Goal: Information Seeking & Learning: Check status

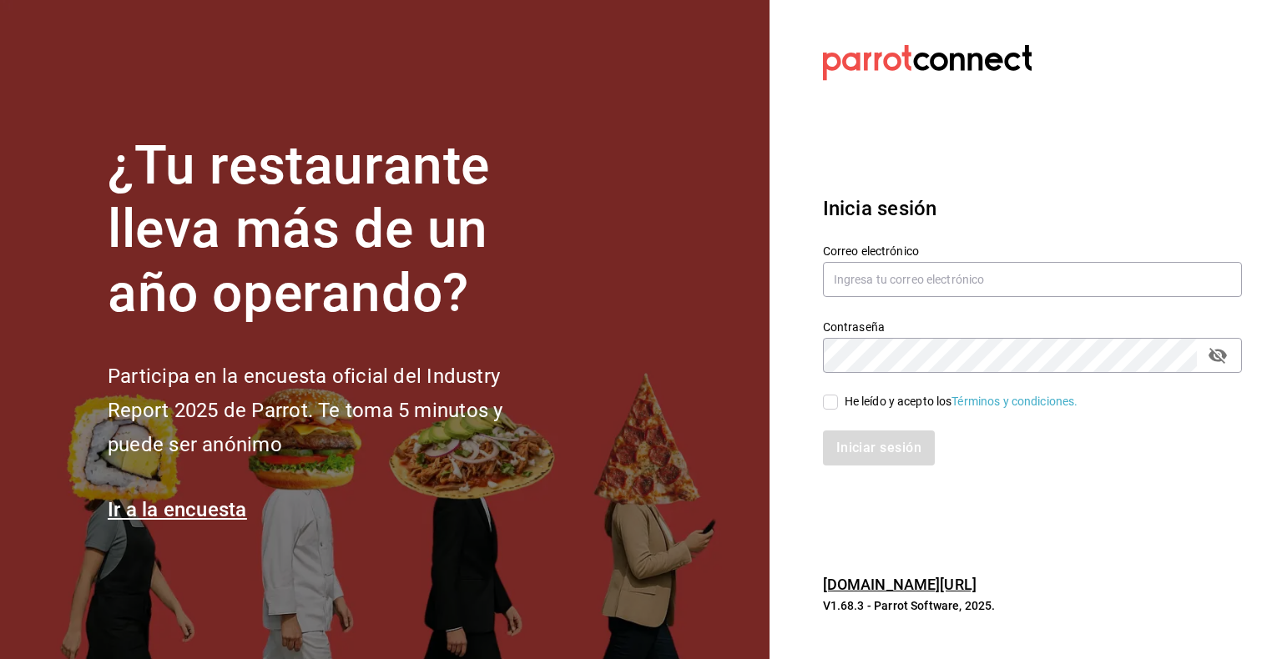
click at [1048, 299] on div "Correo electrónico" at bounding box center [1032, 272] width 419 height 56
click at [1045, 281] on input "text" at bounding box center [1032, 279] width 419 height 35
type input "multiuser@pickup.com"
click at [833, 394] on label "He leído y acepto los Términos y condiciones." at bounding box center [950, 402] width 255 height 18
click at [833, 395] on input "He leído y acepto los Términos y condiciones." at bounding box center [830, 402] width 15 height 15
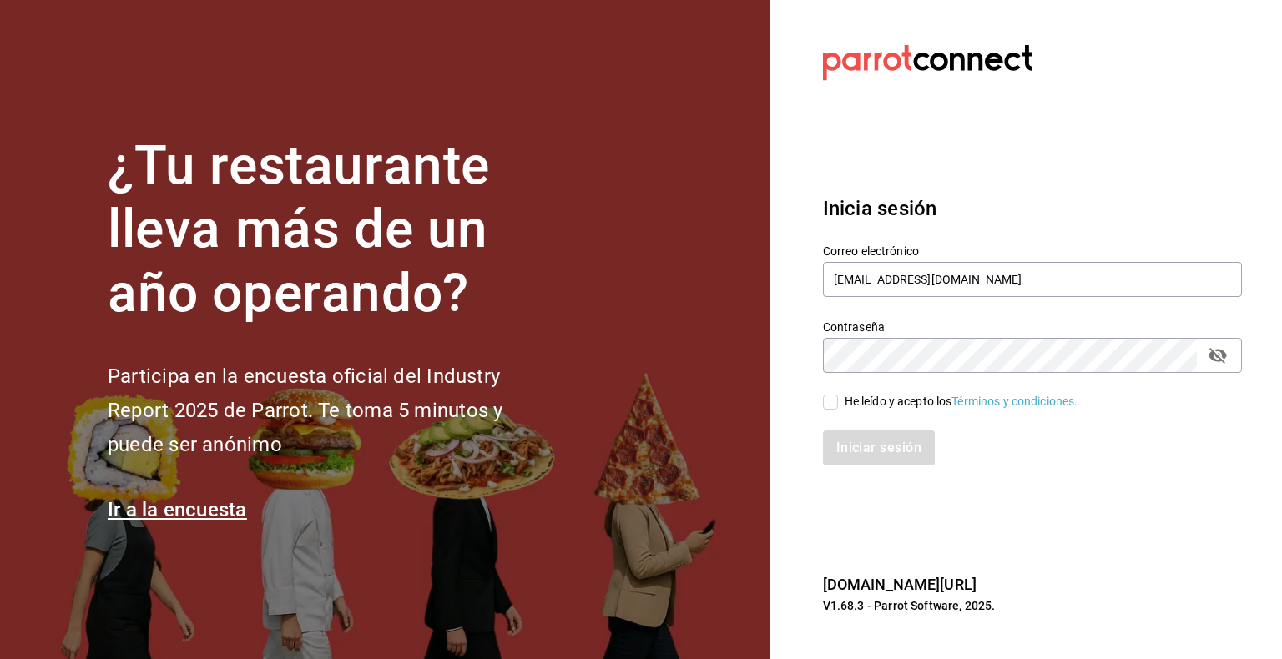
checkbox input "true"
click at [866, 452] on button "Iniciar sesión" at bounding box center [880, 448] width 114 height 35
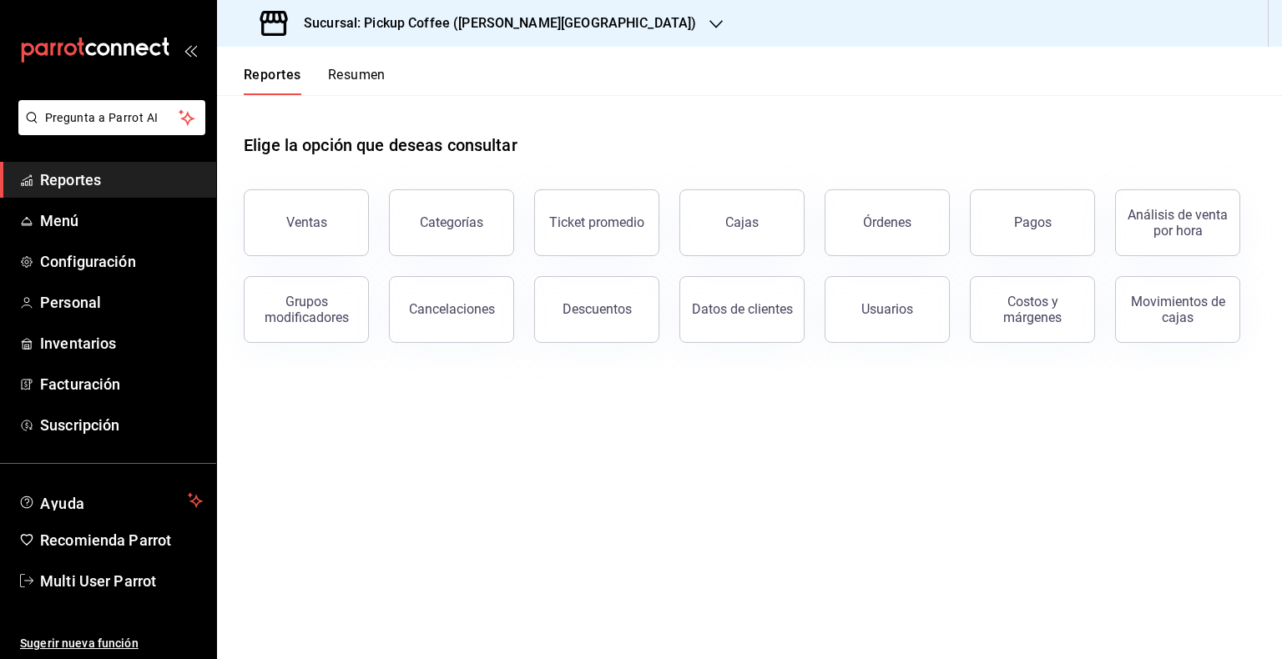
click at [577, 18] on div "Sucursal: Pickup Coffee ([PERSON_NAME][GEOGRAPHIC_DATA])" at bounding box center [479, 23] width 499 height 47
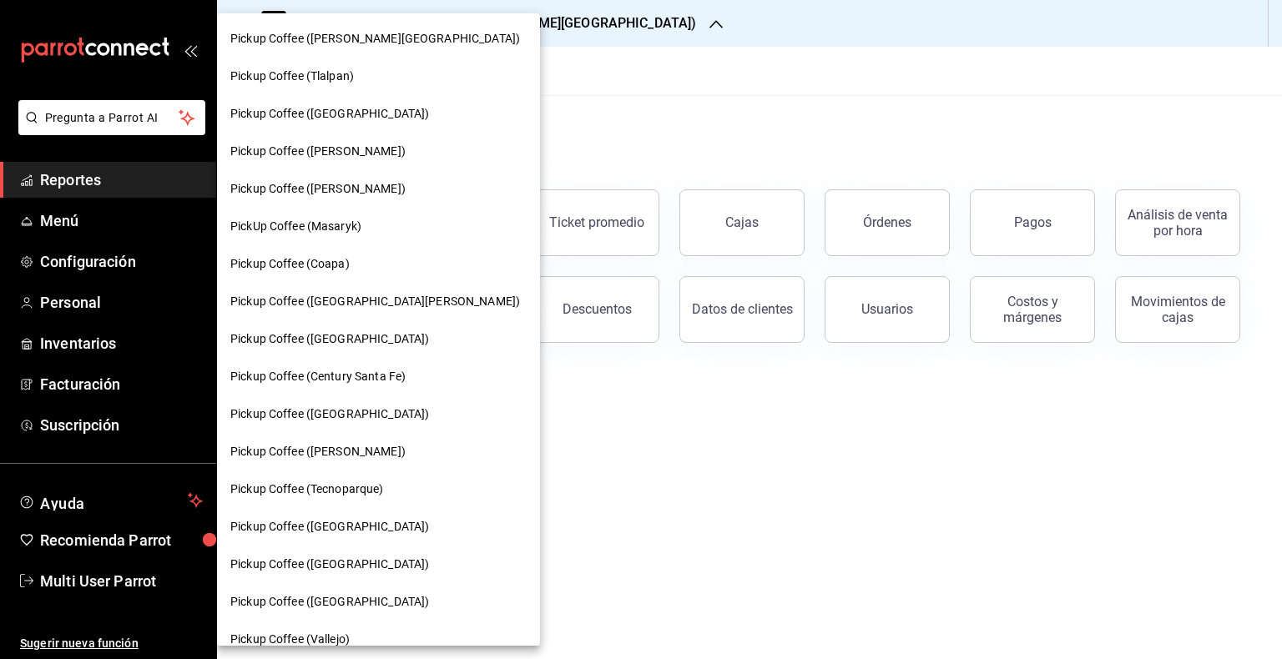
click at [336, 252] on div "Pickup Coffee (Coapa)" at bounding box center [378, 264] width 323 height 38
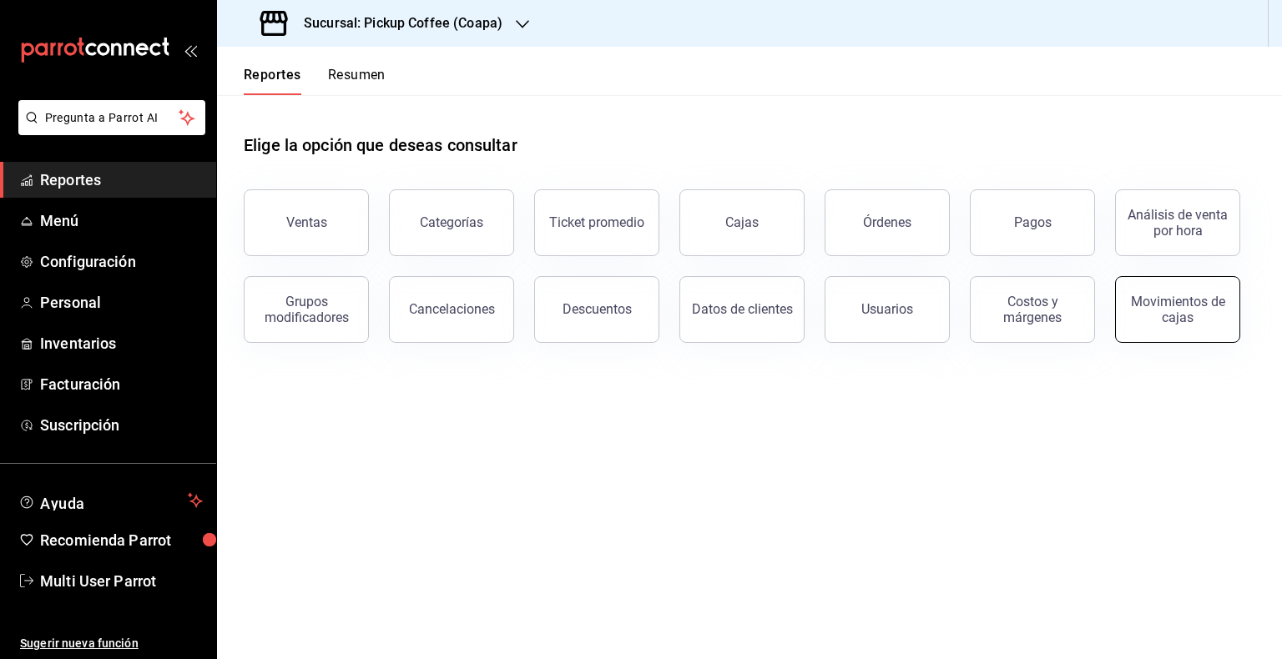
click at [1192, 316] on div "Movimientos de cajas" at bounding box center [1178, 310] width 104 height 32
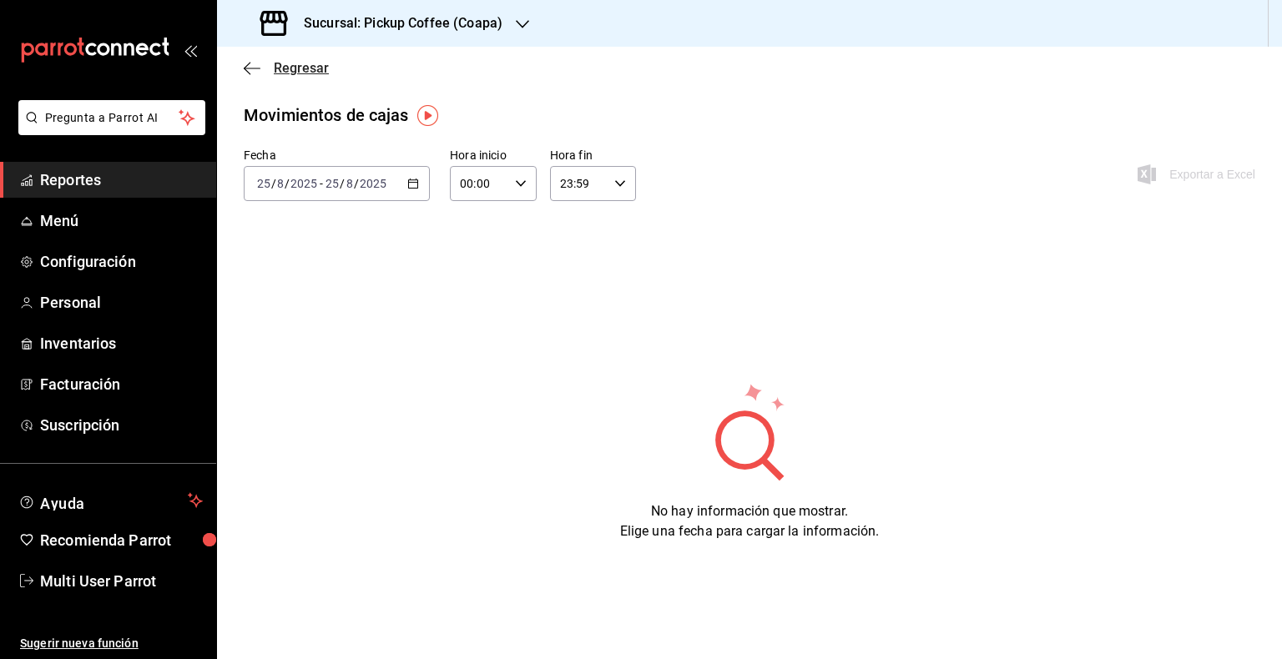
click at [253, 68] on icon "button" at bounding box center [252, 68] width 17 height 1
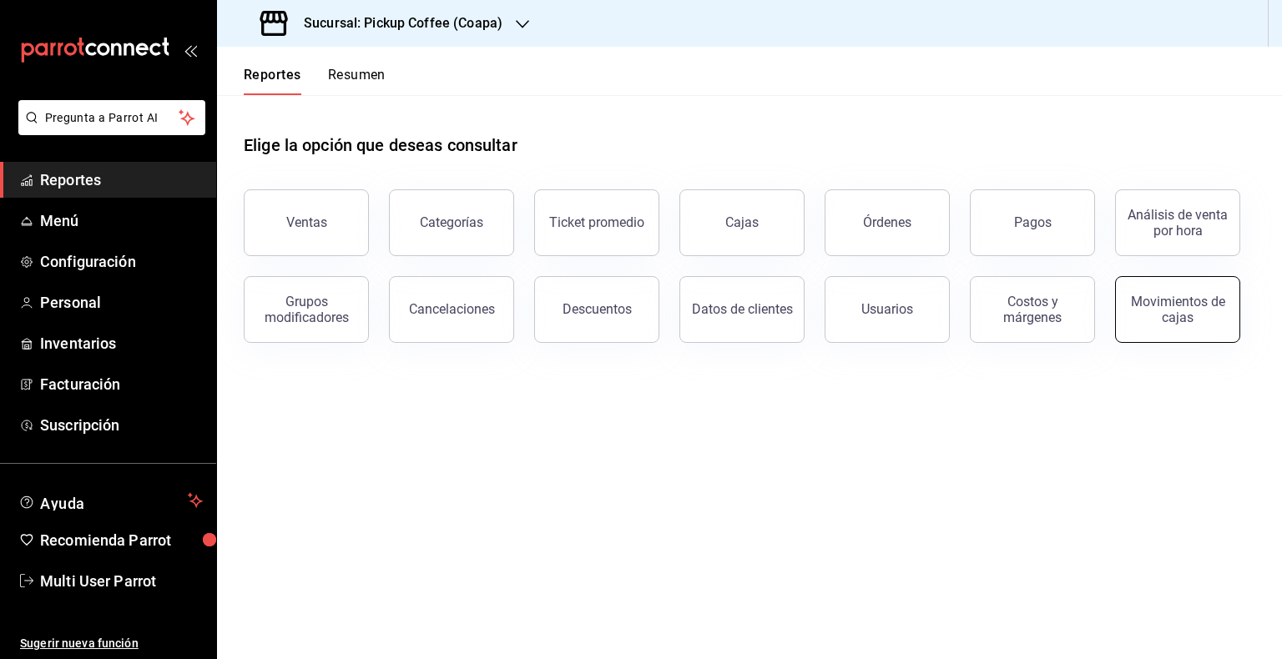
click at [1145, 289] on button "Movimientos de cajas" at bounding box center [1177, 309] width 125 height 67
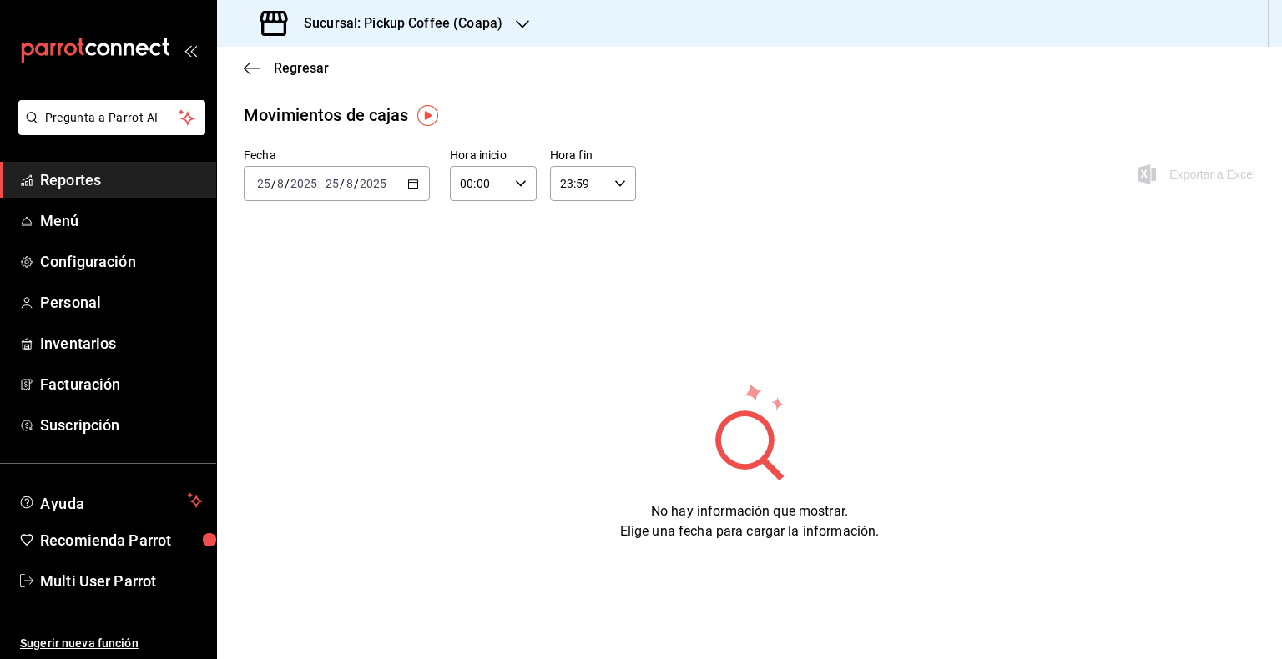
click at [411, 185] on icon "button" at bounding box center [413, 184] width 12 height 12
click at [417, 179] on icon "button" at bounding box center [413, 184] width 12 height 12
click at [411, 182] on icon "button" at bounding box center [413, 184] width 12 height 12
click at [312, 413] on span "Rango de fechas" at bounding box center [322, 422] width 129 height 18
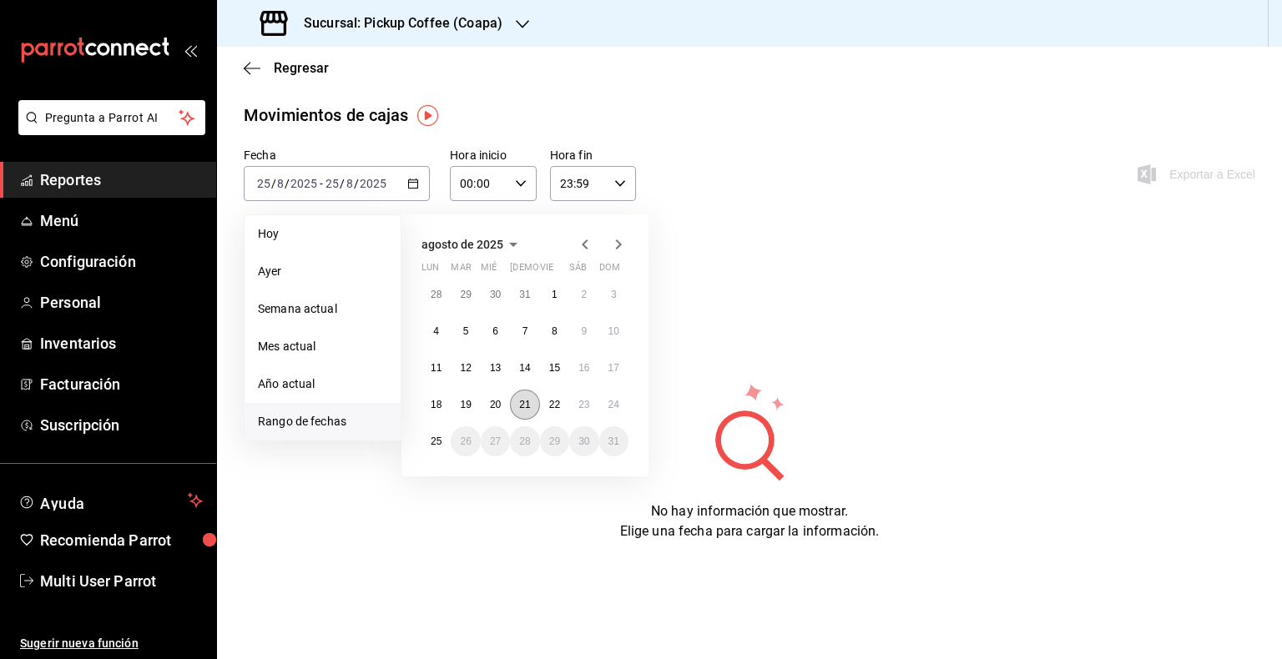
click at [521, 407] on abbr "21" at bounding box center [524, 405] width 11 height 12
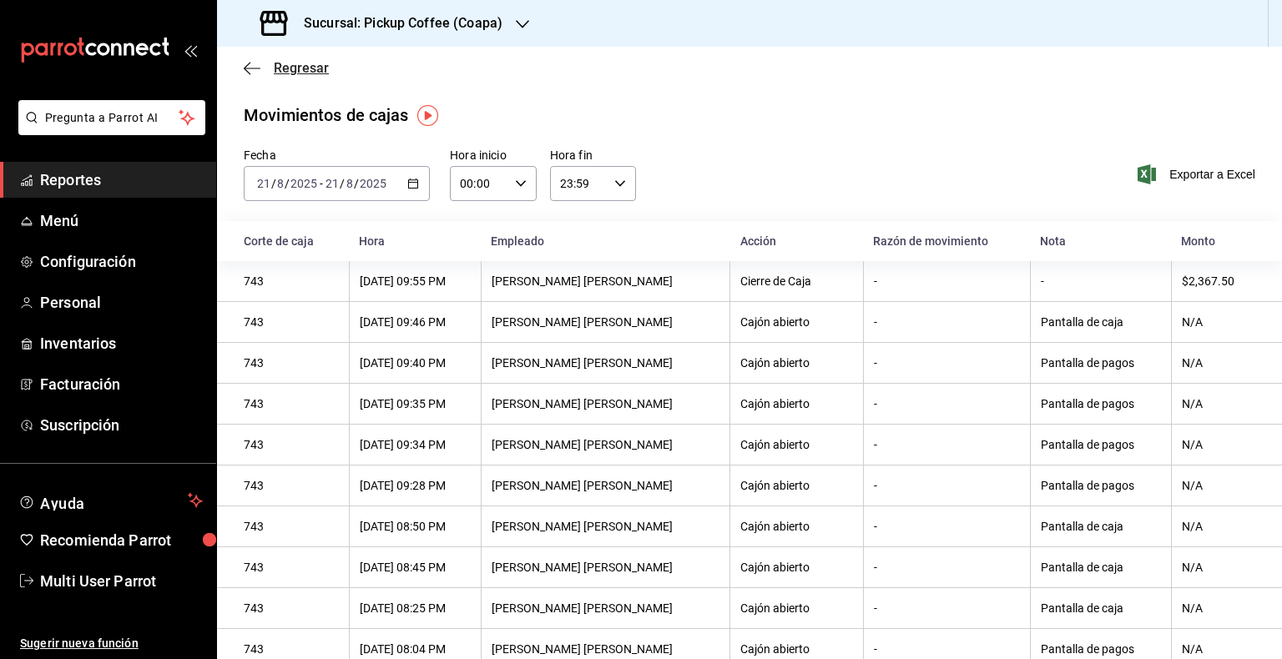
click at [247, 68] on icon "button" at bounding box center [252, 68] width 17 height 1
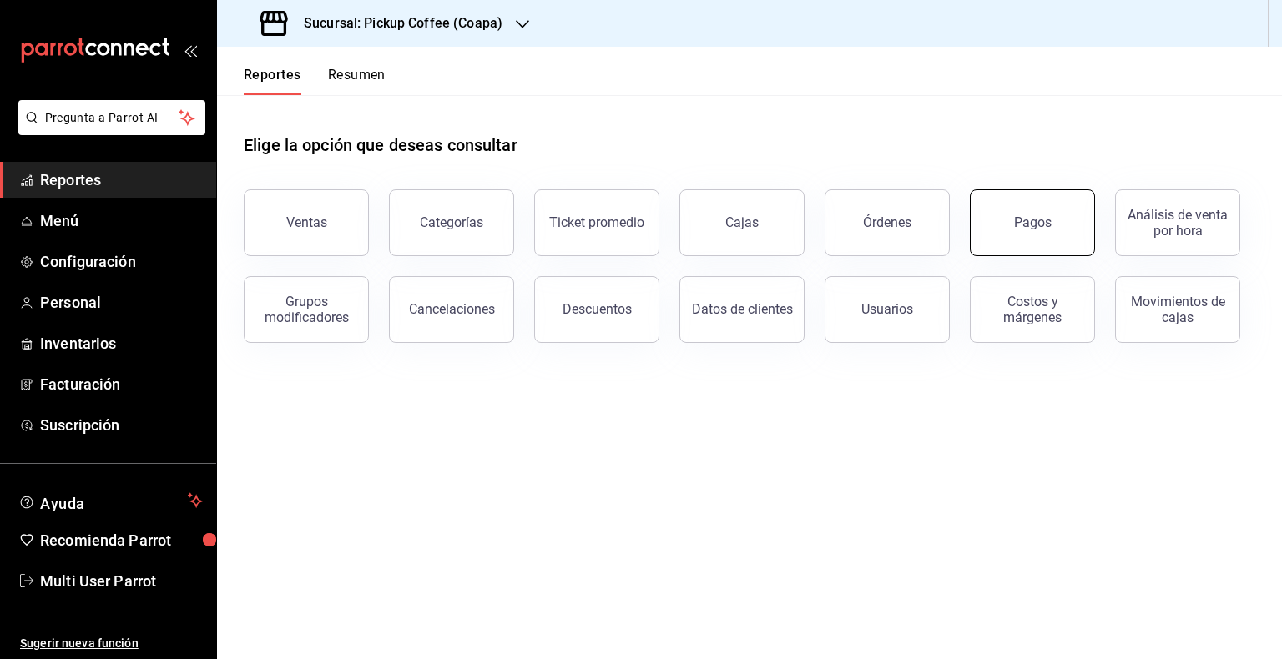
click at [1046, 219] on div "Pagos" at bounding box center [1033, 223] width 38 height 16
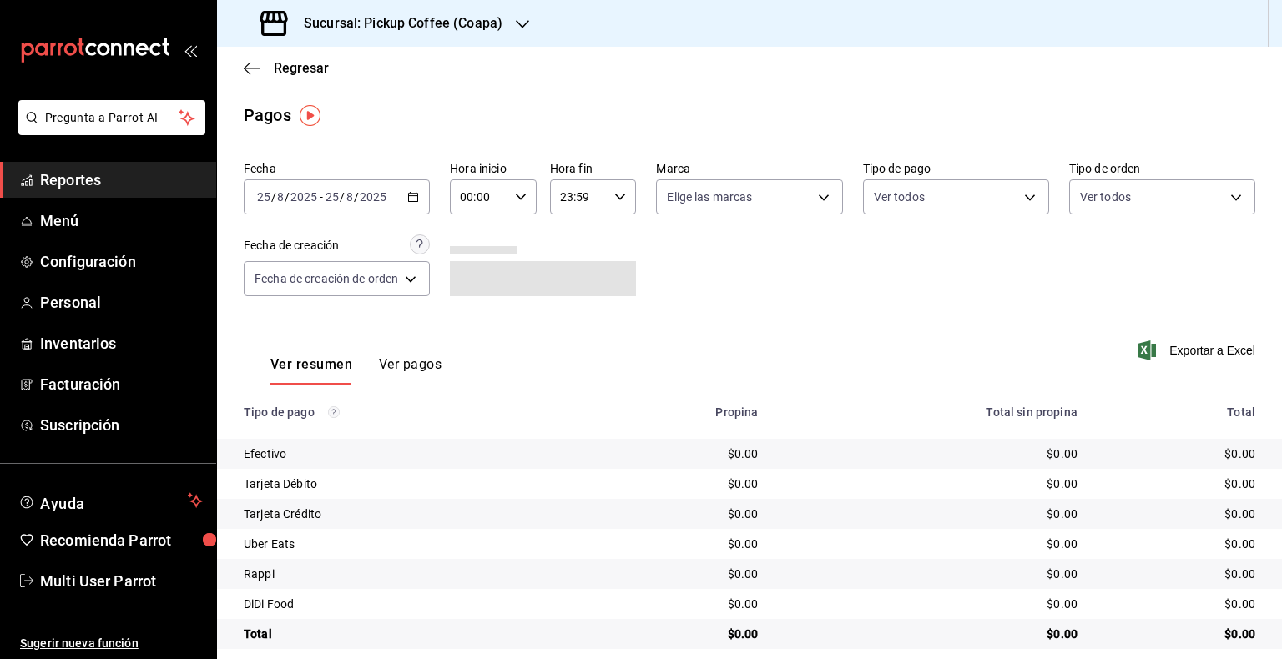
click at [411, 199] on icon "button" at bounding box center [413, 197] width 12 height 12
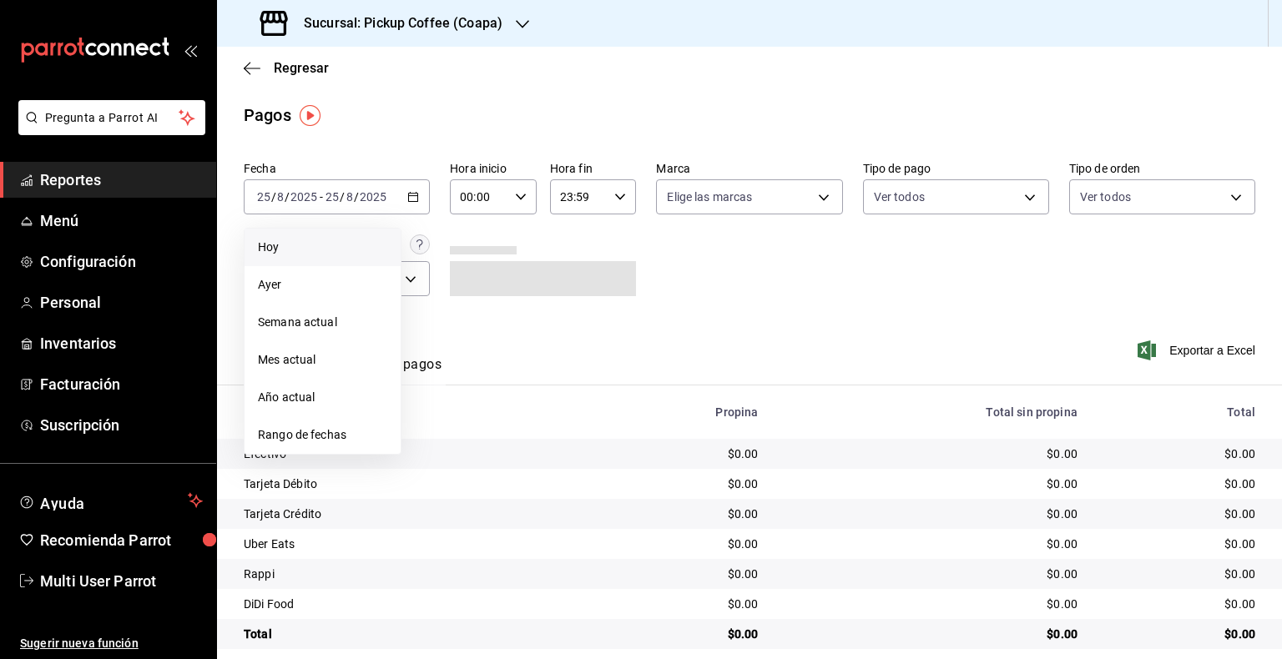
click at [336, 249] on span "Hoy" at bounding box center [322, 248] width 129 height 18
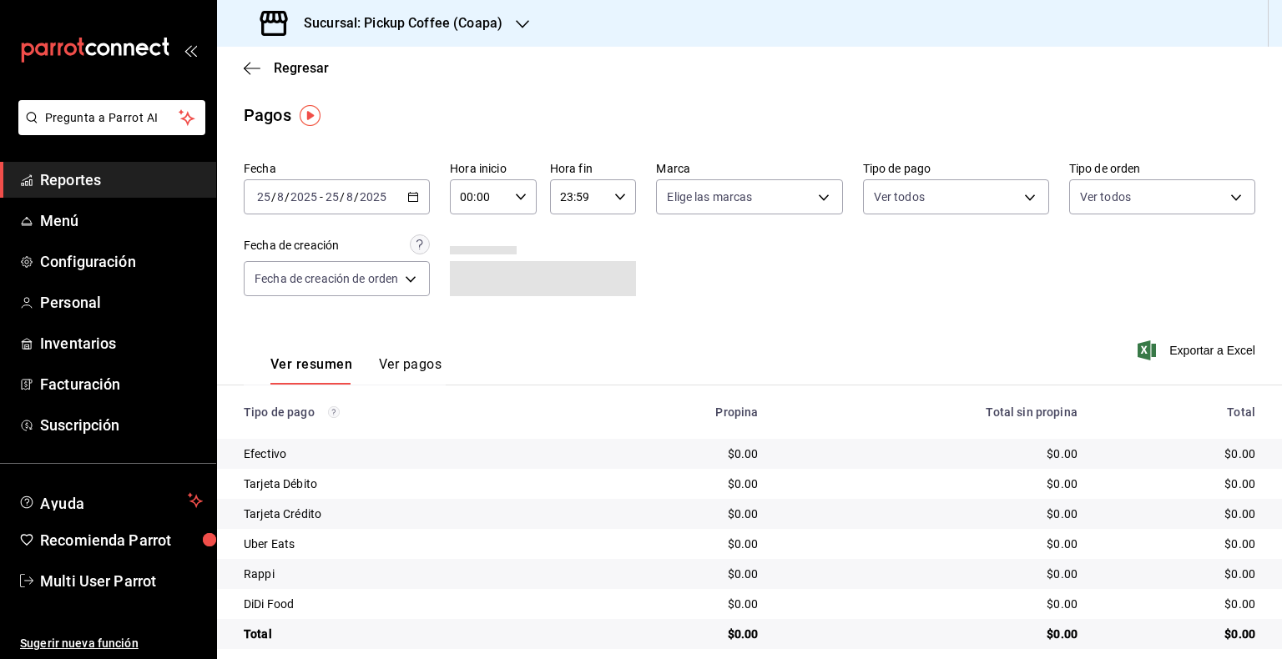
click at [421, 205] on div "[DATE] [DATE] - [DATE] [DATE]" at bounding box center [337, 196] width 186 height 35
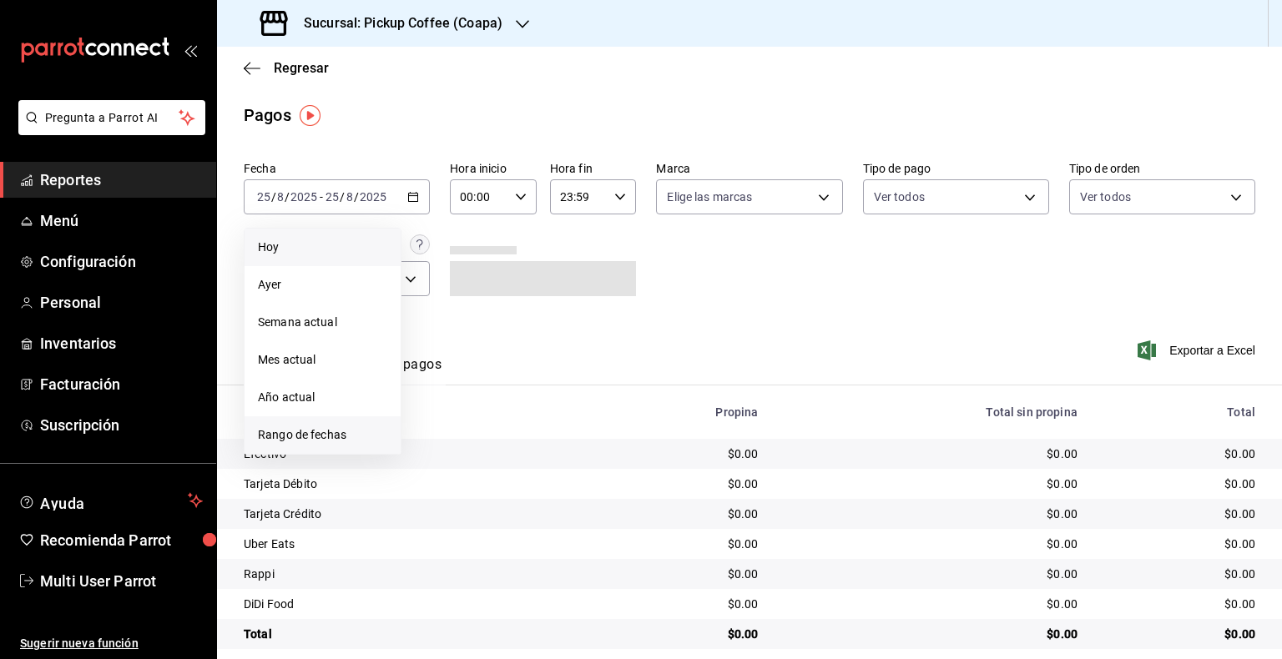
click at [301, 438] on span "Rango de fechas" at bounding box center [322, 436] width 129 height 18
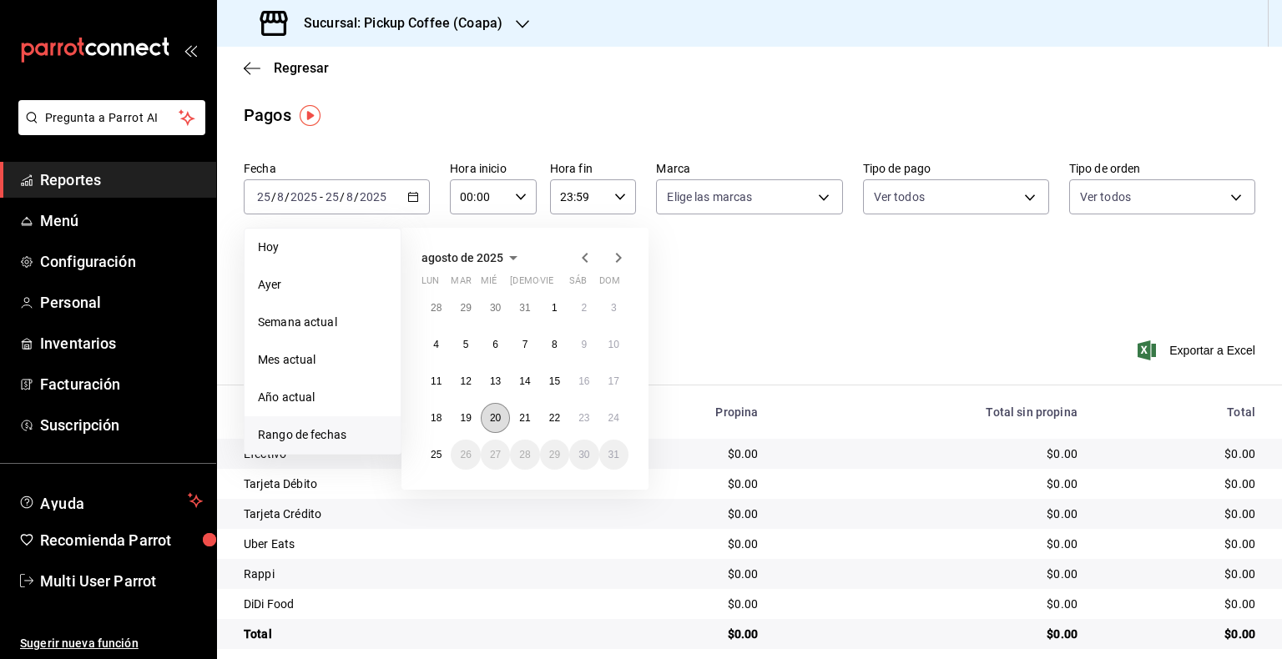
click at [495, 417] on abbr "20" at bounding box center [495, 418] width 11 height 12
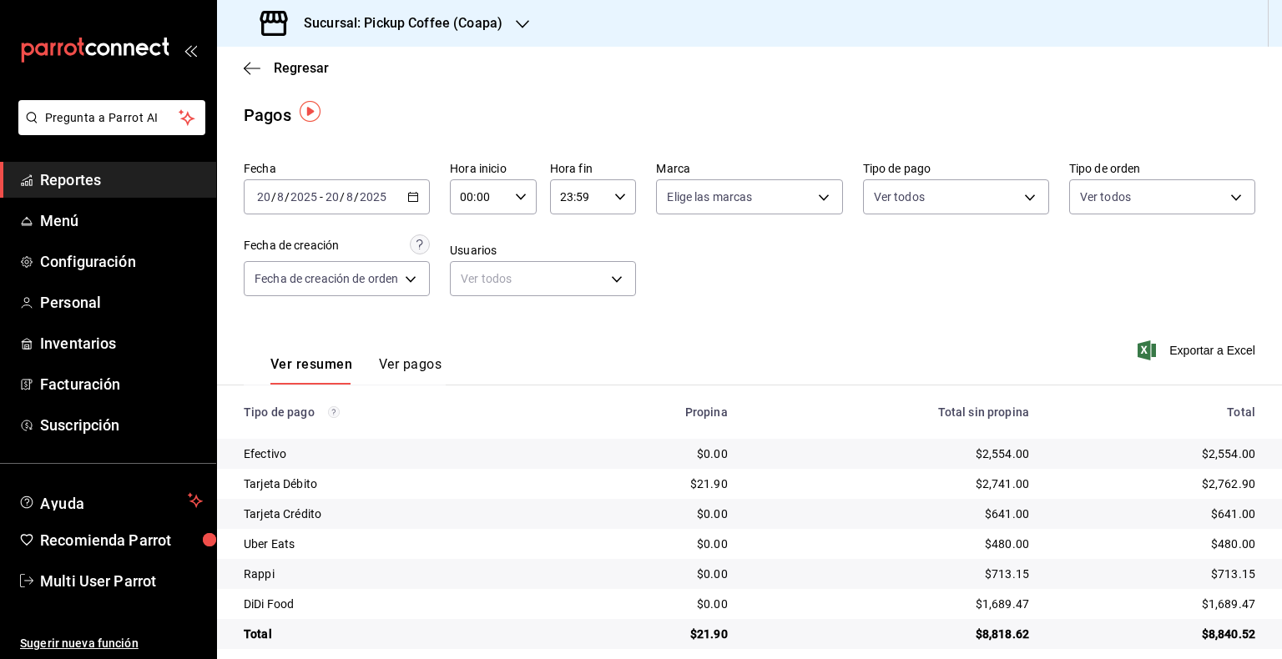
scroll to position [17, 0]
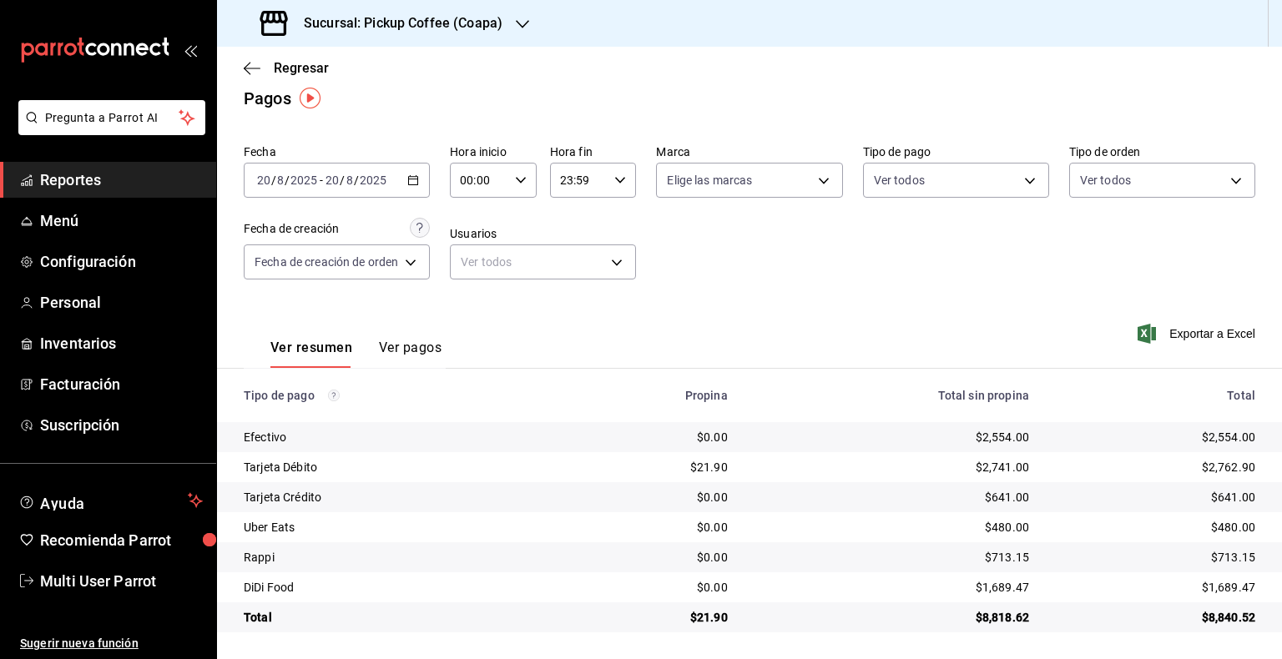
click at [426, 179] on div "[DATE] [DATE] - [DATE] [DATE]" at bounding box center [337, 180] width 186 height 35
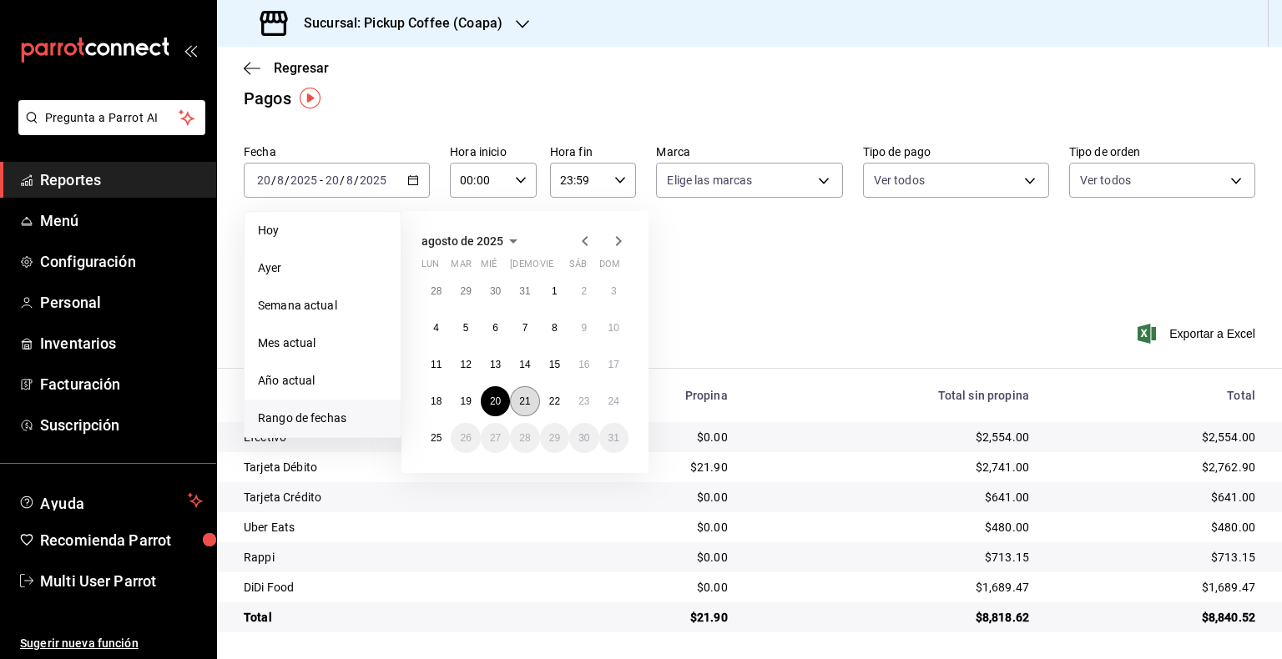
click at [518, 397] on button "21" at bounding box center [524, 401] width 29 height 30
click at [540, 402] on button "22" at bounding box center [554, 401] width 29 height 30
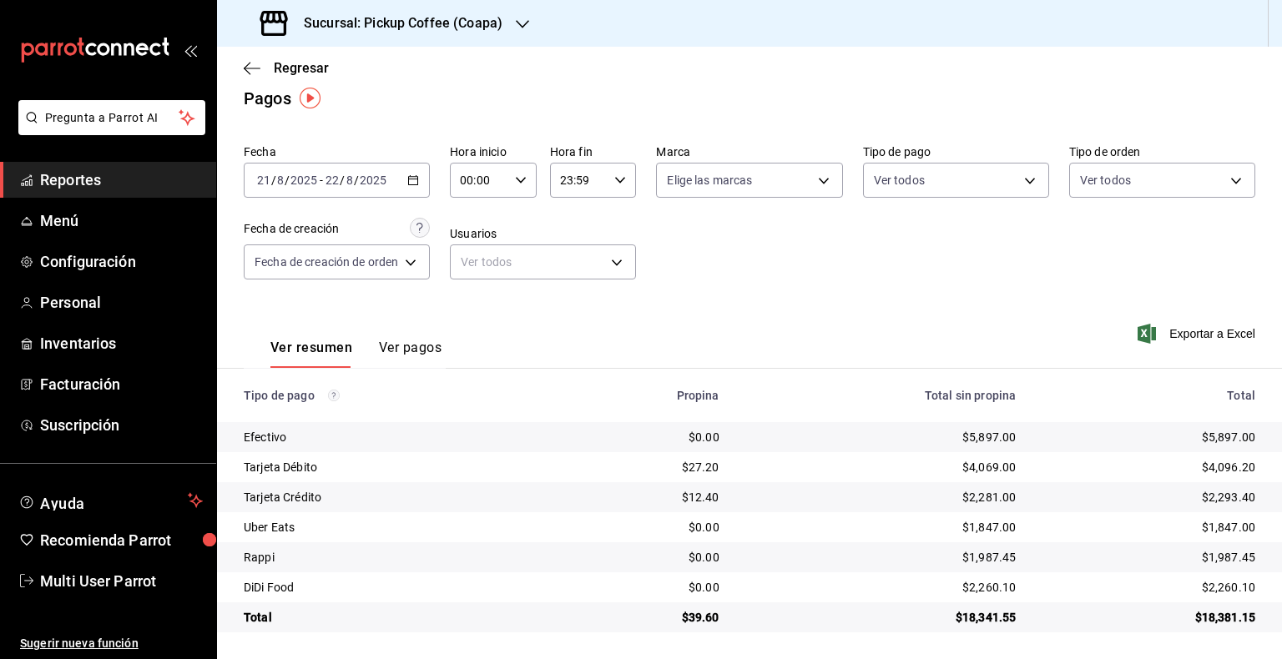
click at [417, 184] on \(Stroke\) "button" at bounding box center [413, 180] width 10 height 9
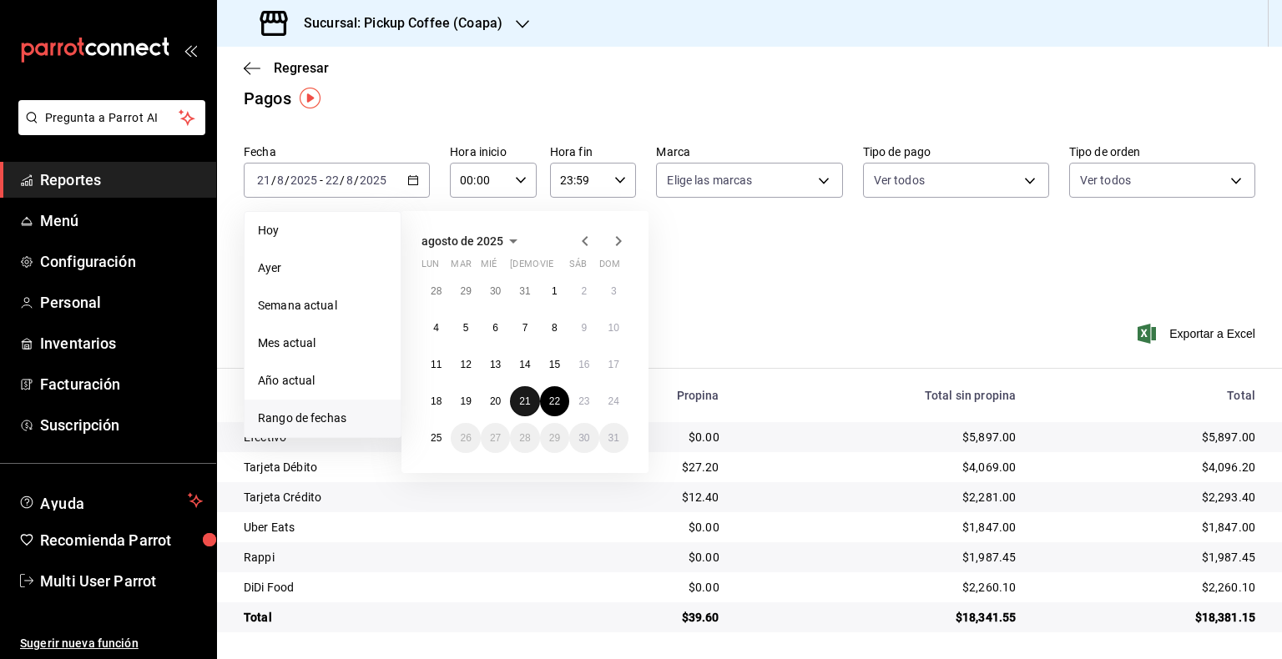
click at [522, 409] on button "21" at bounding box center [524, 401] width 29 height 30
click at [525, 403] on abbr "21" at bounding box center [524, 402] width 11 height 12
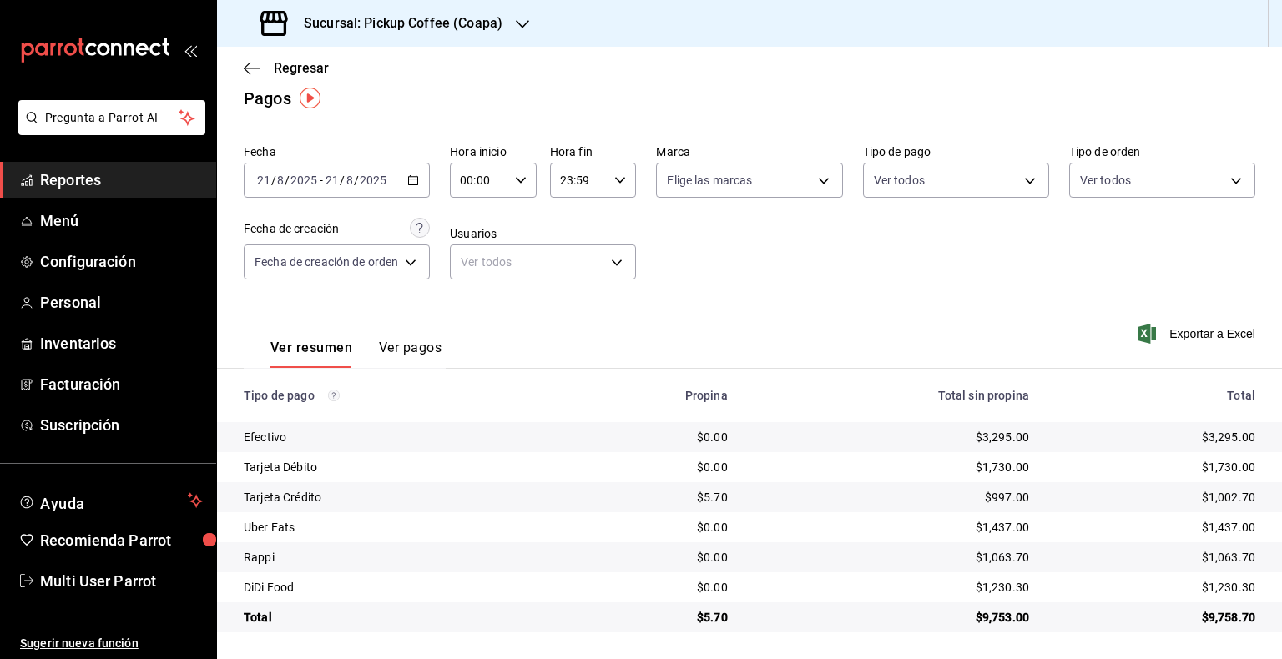
click at [414, 176] on \(Stroke\) "button" at bounding box center [413, 180] width 10 height 9
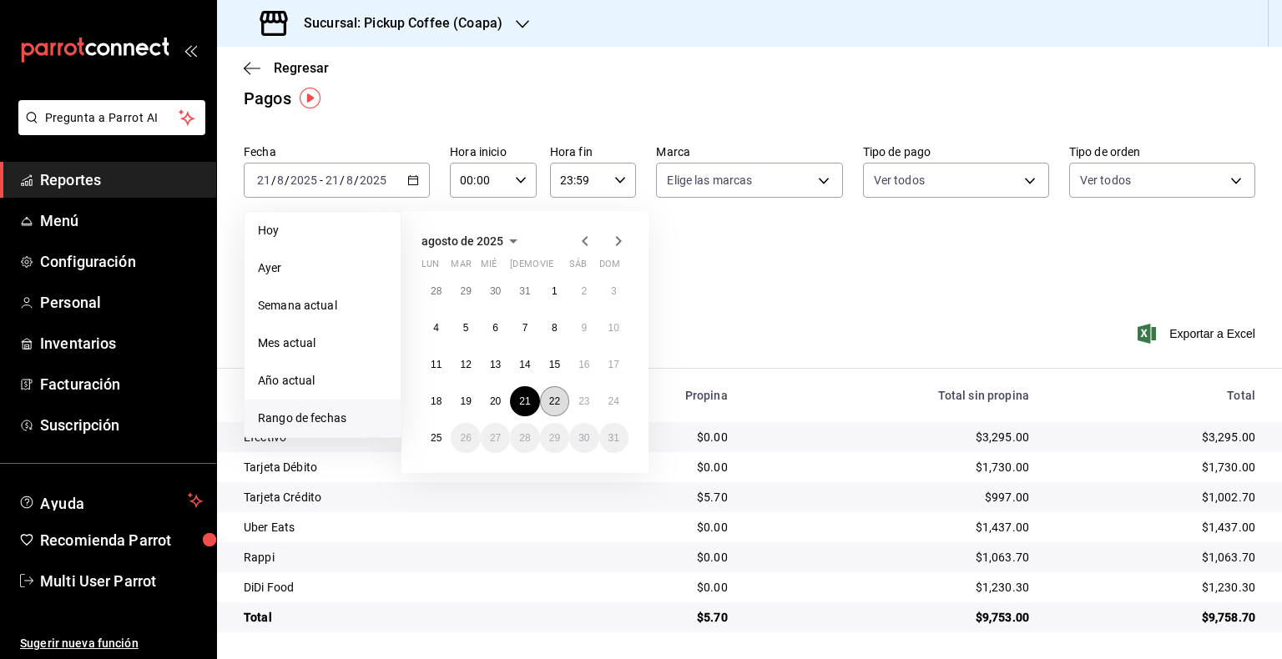
click at [550, 400] on abbr "22" at bounding box center [554, 402] width 11 height 12
click at [561, 398] on button "22" at bounding box center [554, 401] width 29 height 30
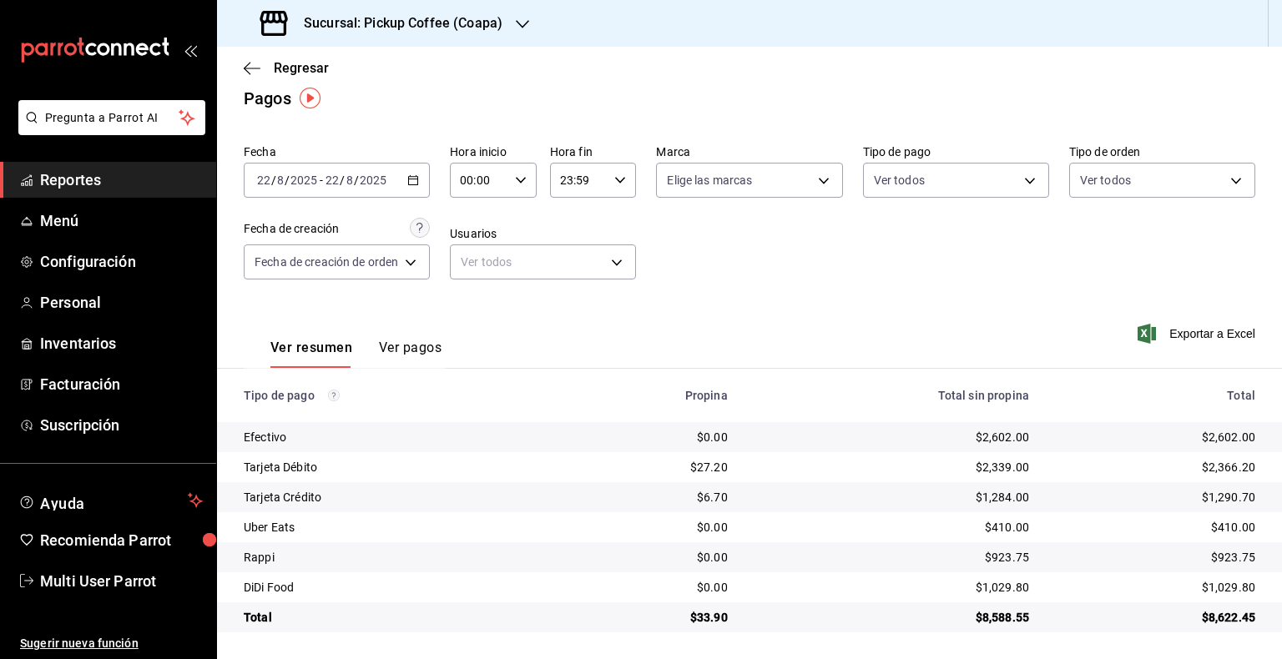
click at [418, 189] on div "[DATE] [DATE] - [DATE] [DATE]" at bounding box center [337, 180] width 186 height 35
click at [407, 175] on div "[DATE] [DATE] - [DATE] [DATE]" at bounding box center [337, 180] width 186 height 35
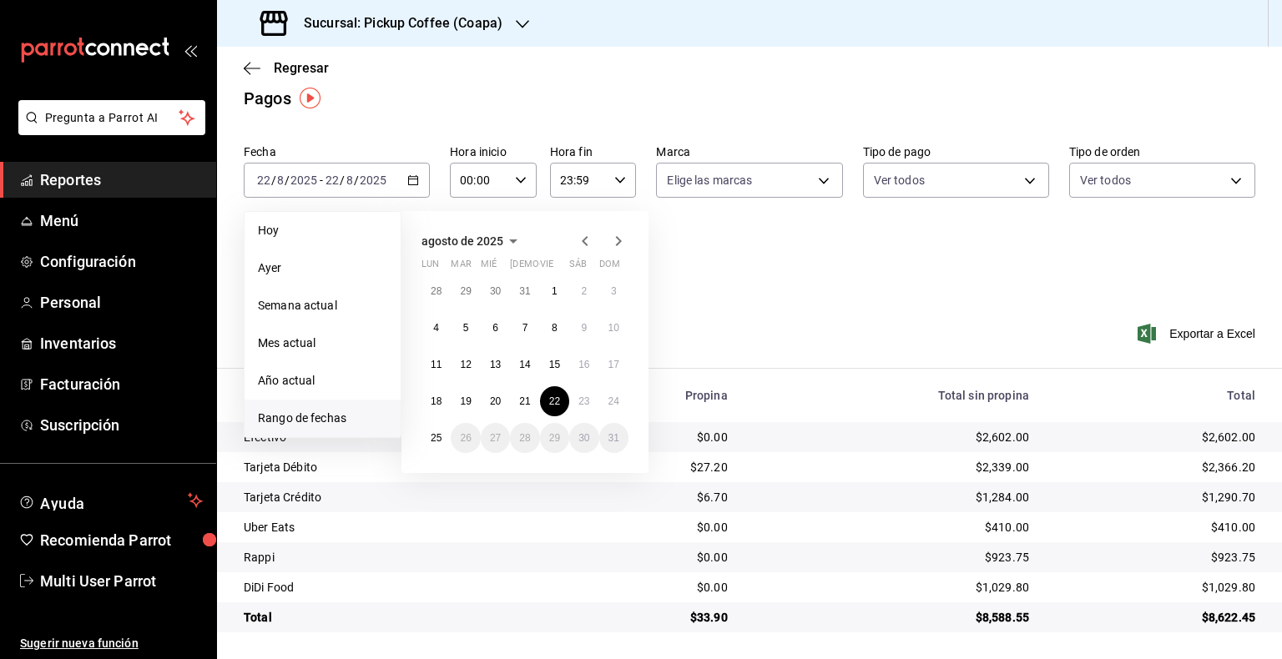
click at [829, 264] on div "Fecha [DATE] [DATE] - [DATE] [DATE] [PERSON_NAME] Semana actual Mes actual Año …" at bounding box center [750, 219] width 1012 height 162
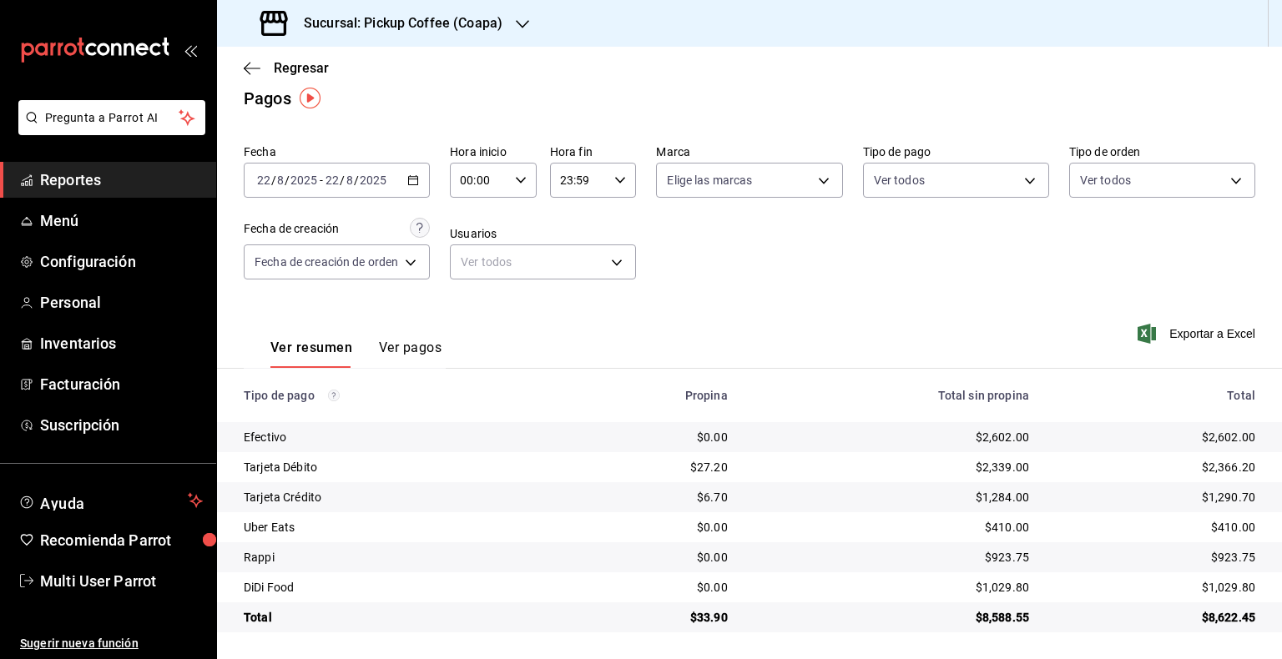
click at [377, 165] on div "[DATE] [DATE] - [DATE] [DATE]" at bounding box center [337, 180] width 186 height 35
click at [363, 180] on input "2025" at bounding box center [373, 180] width 28 height 13
click at [421, 135] on main "Regresar Pagos Fecha [DATE] [DATE] - [DATE] [DATE] Hora inicio 00:00 Hora inici…" at bounding box center [749, 344] width 1065 height 629
click at [419, 194] on div "[DATE] [DATE] - [DATE] [DATE]" at bounding box center [337, 180] width 186 height 35
click at [415, 179] on icon "button" at bounding box center [413, 180] width 12 height 12
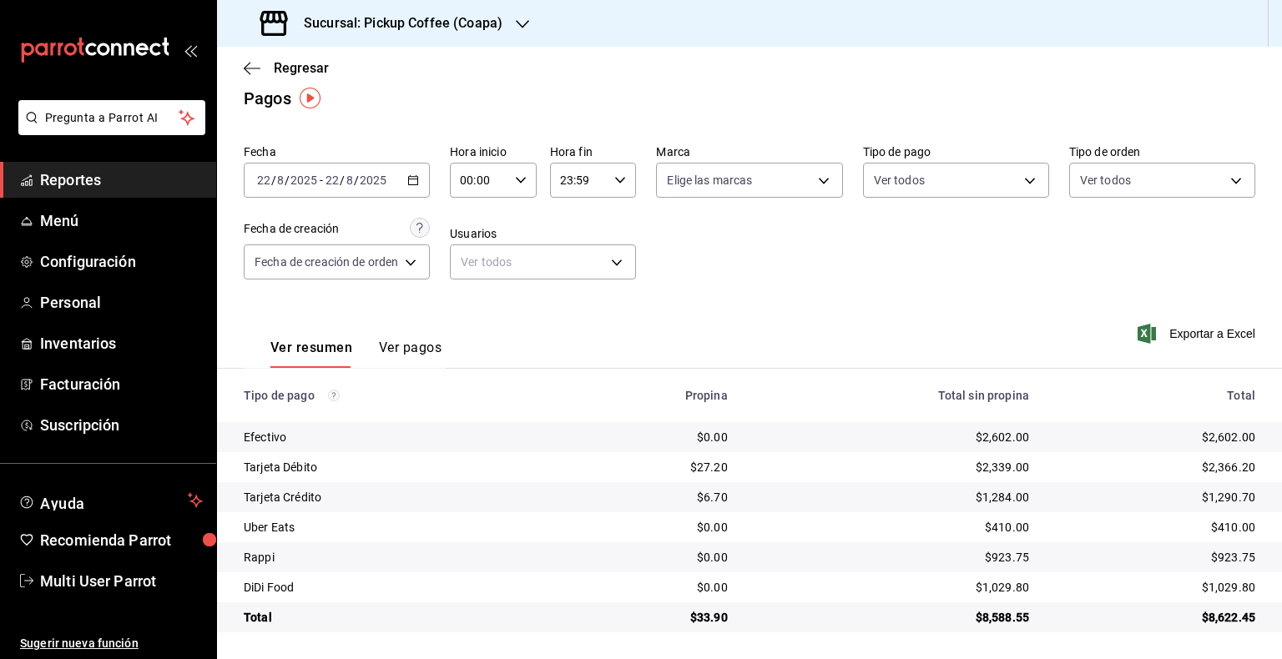
click at [415, 179] on icon "button" at bounding box center [413, 180] width 12 height 12
click at [359, 179] on input "2025" at bounding box center [373, 180] width 28 height 13
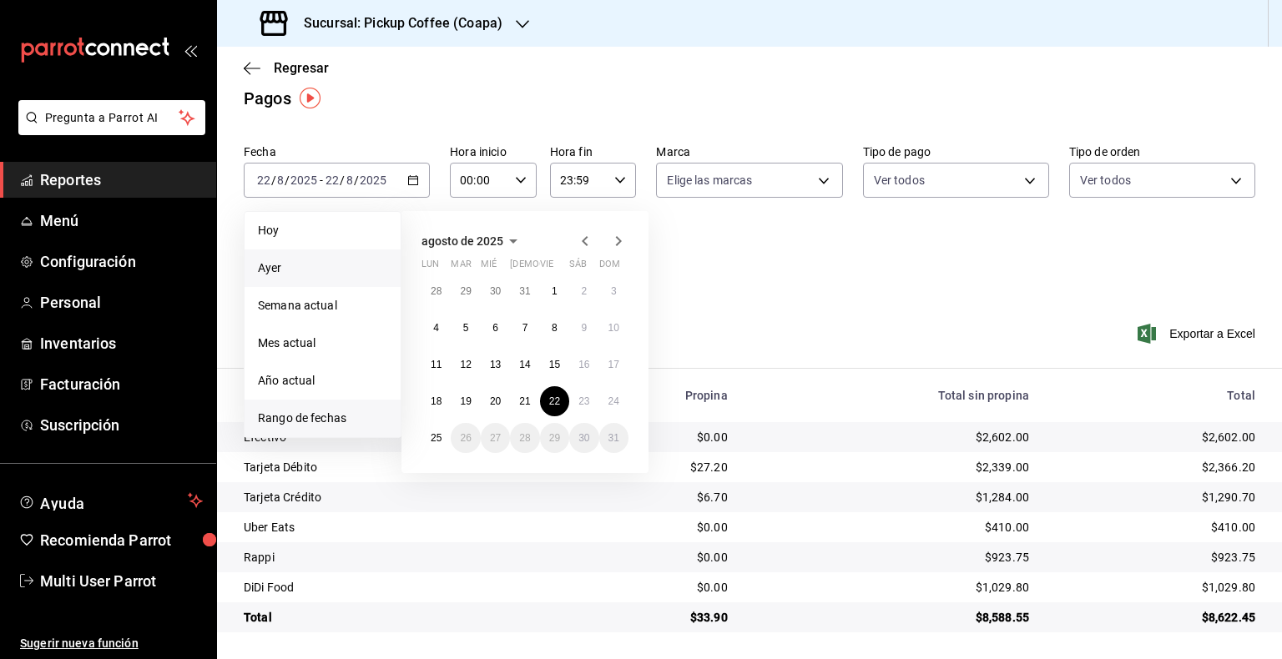
click at [348, 256] on li "Ayer" at bounding box center [323, 269] width 156 height 38
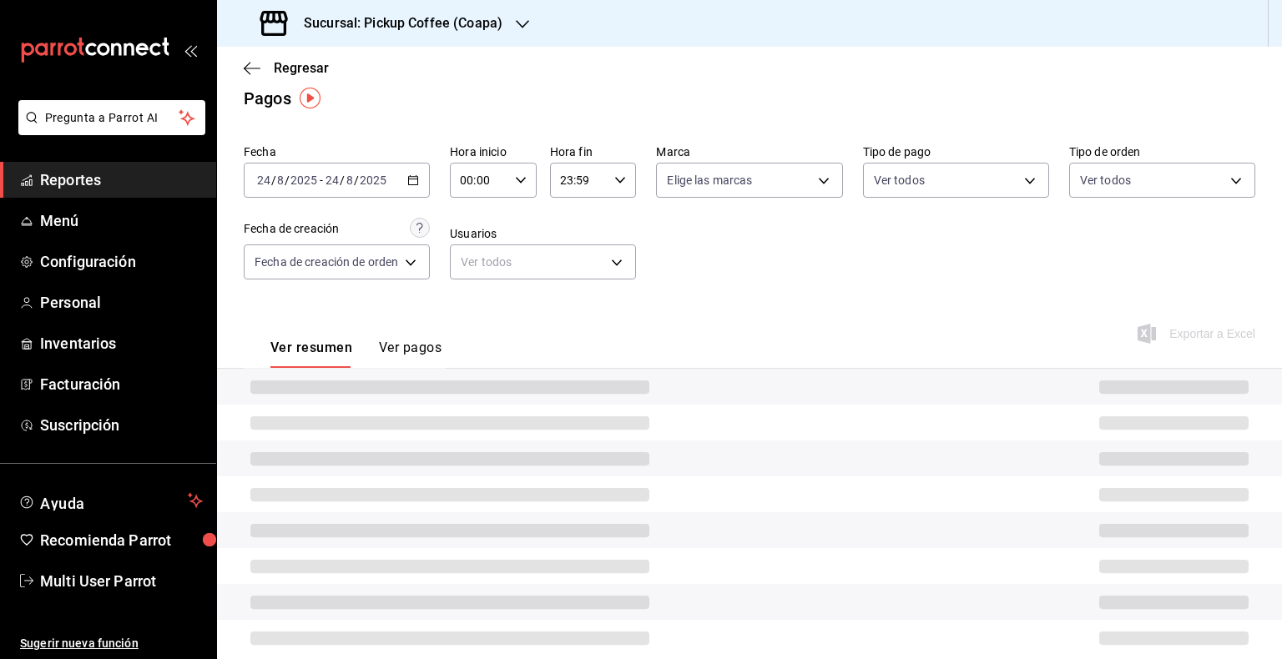
click at [354, 343] on div "Ver resumen Ver pagos" at bounding box center [355, 354] width 171 height 28
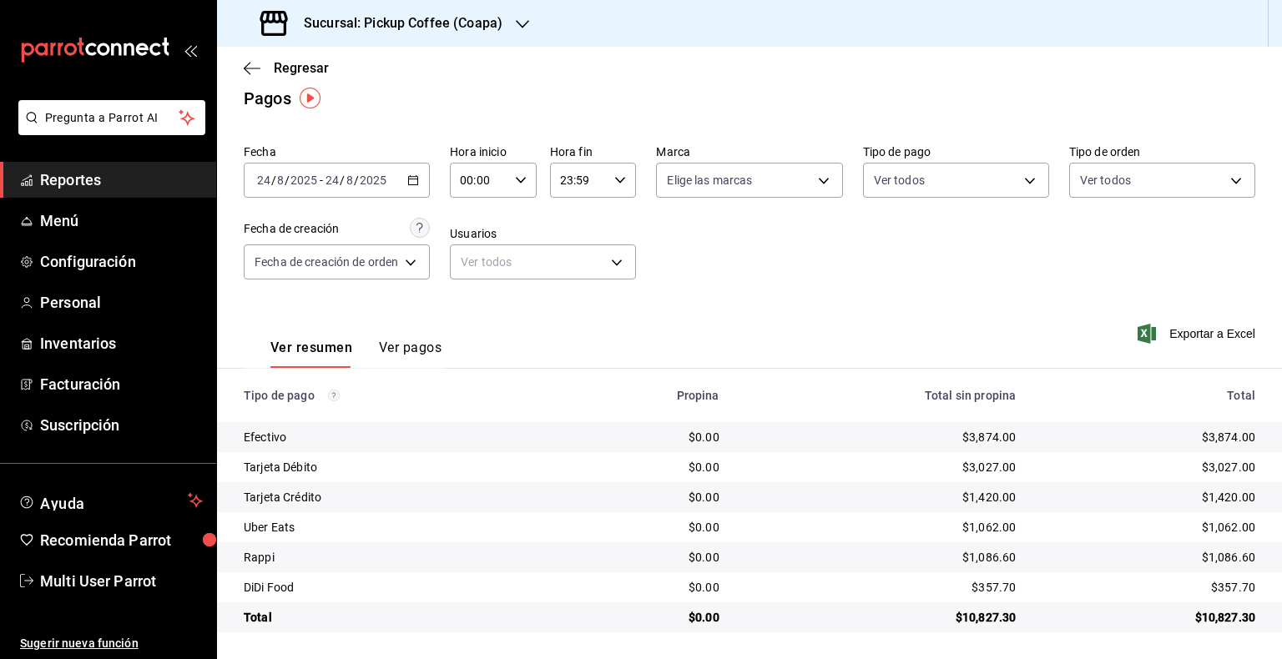
click at [421, 179] on div "[DATE] [DATE] - [DATE] [DATE]" at bounding box center [337, 180] width 186 height 35
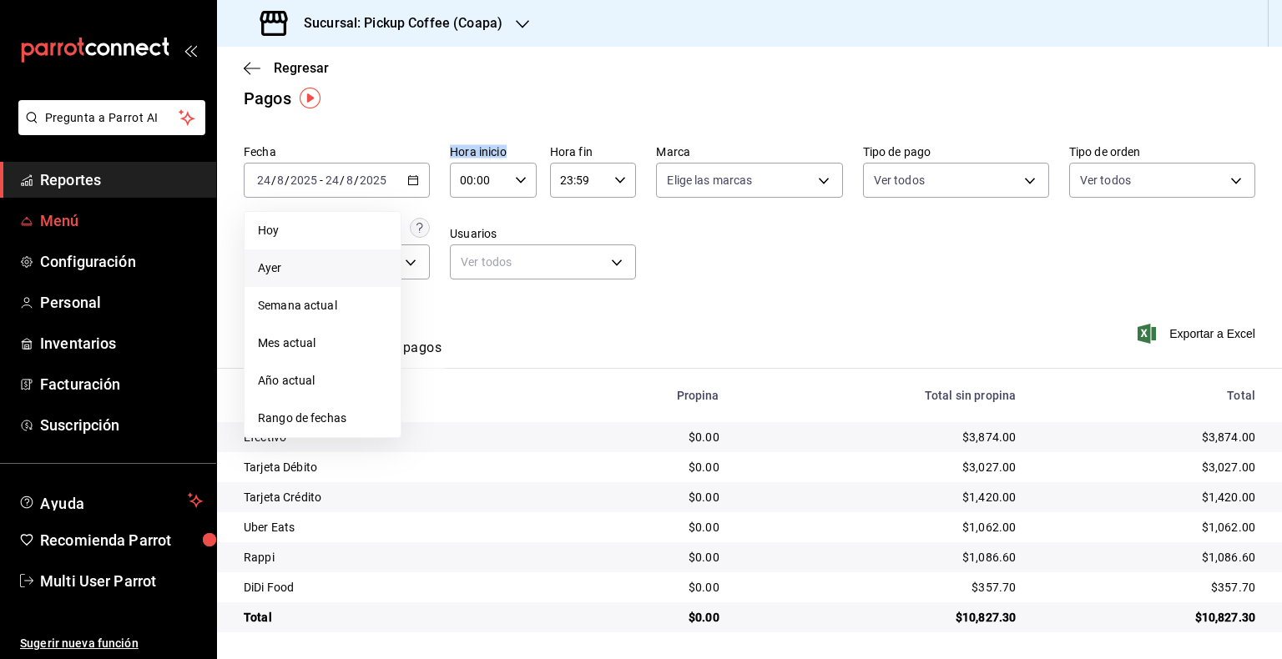
click at [149, 209] on link "Menú" at bounding box center [108, 221] width 216 height 36
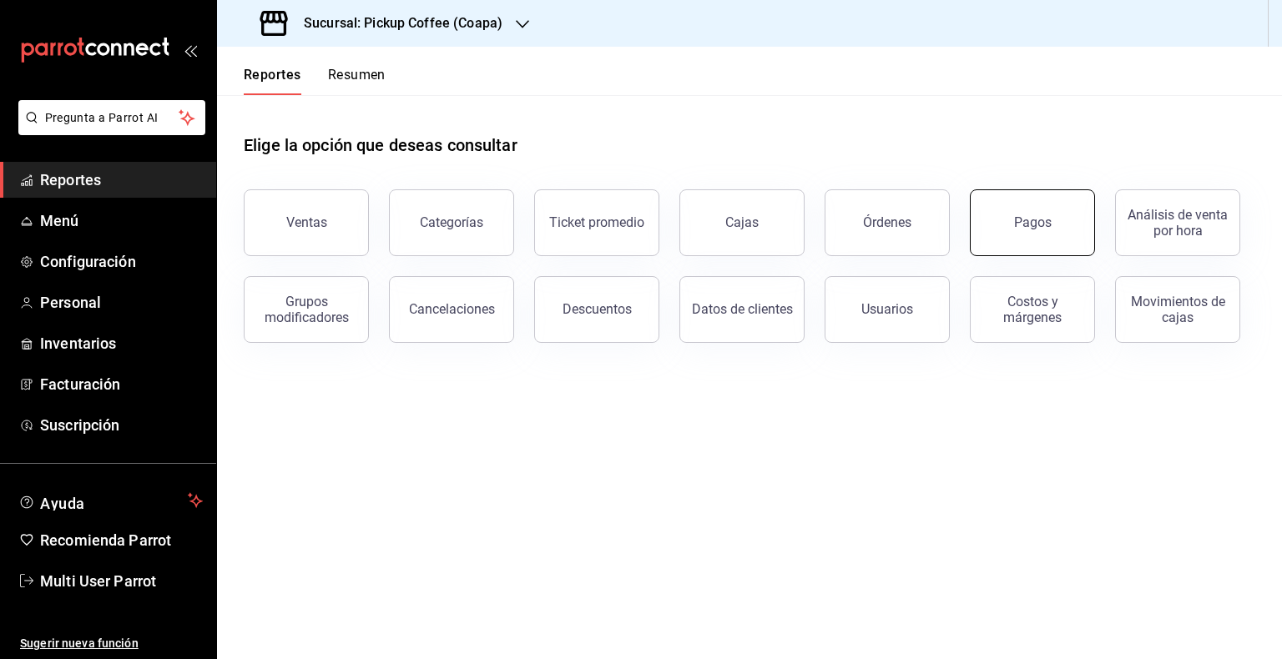
click at [1015, 232] on button "Pagos" at bounding box center [1032, 222] width 125 height 67
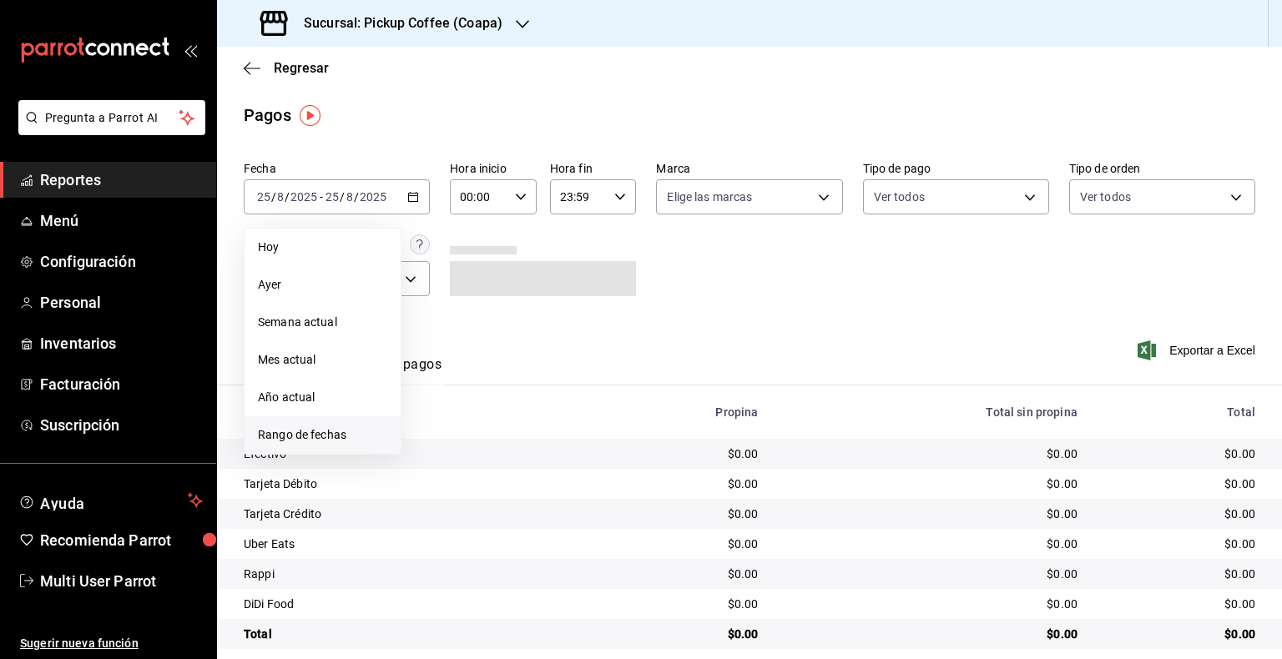
click at [299, 434] on span "Rango de fechas" at bounding box center [322, 436] width 129 height 18
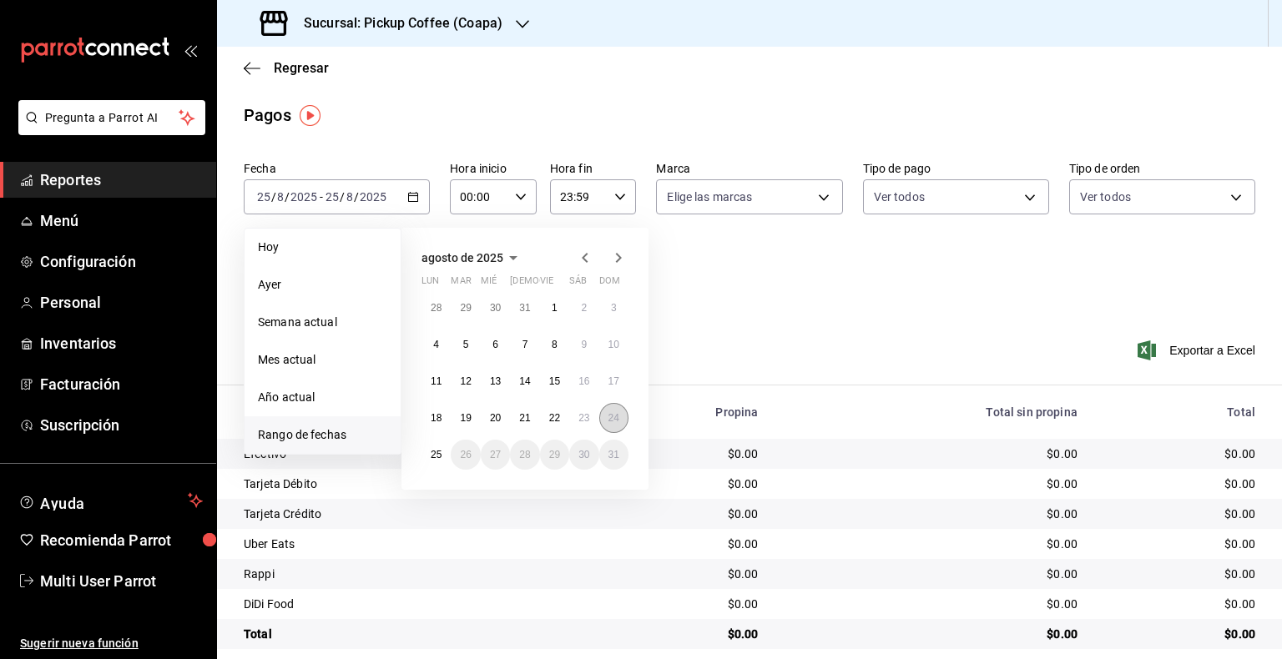
click at [618, 415] on abbr "24" at bounding box center [614, 418] width 11 height 12
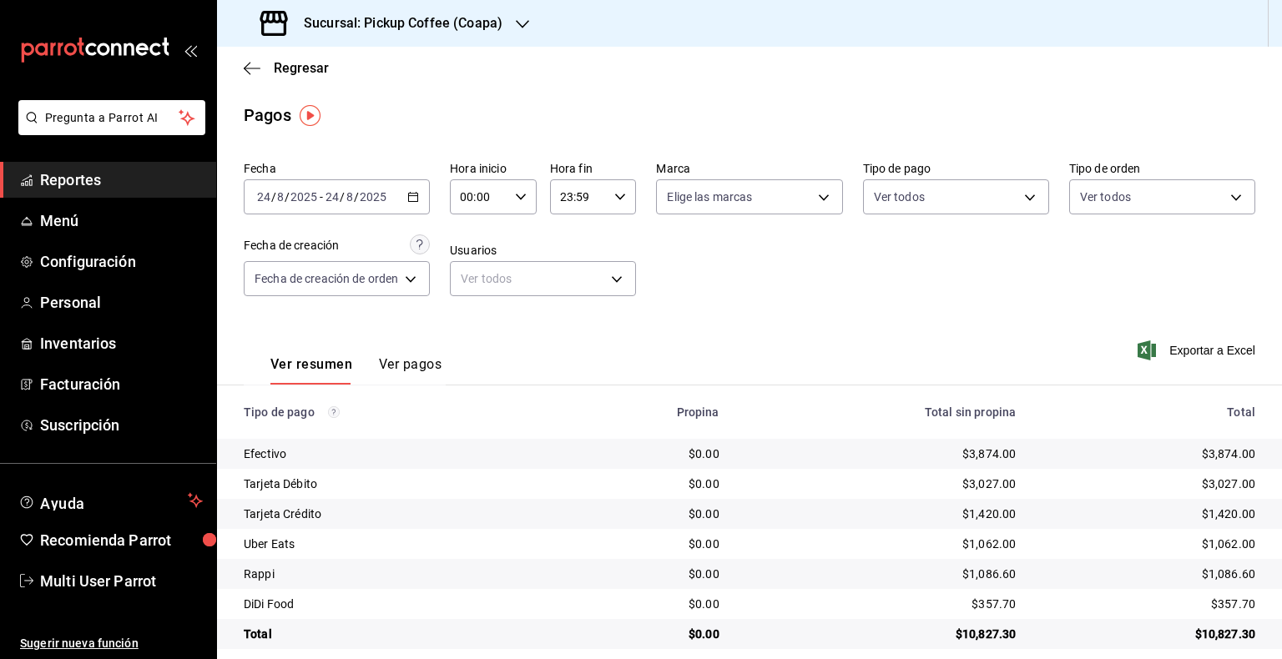
click at [417, 206] on div "[DATE] [DATE] - [DATE] [DATE]" at bounding box center [337, 196] width 186 height 35
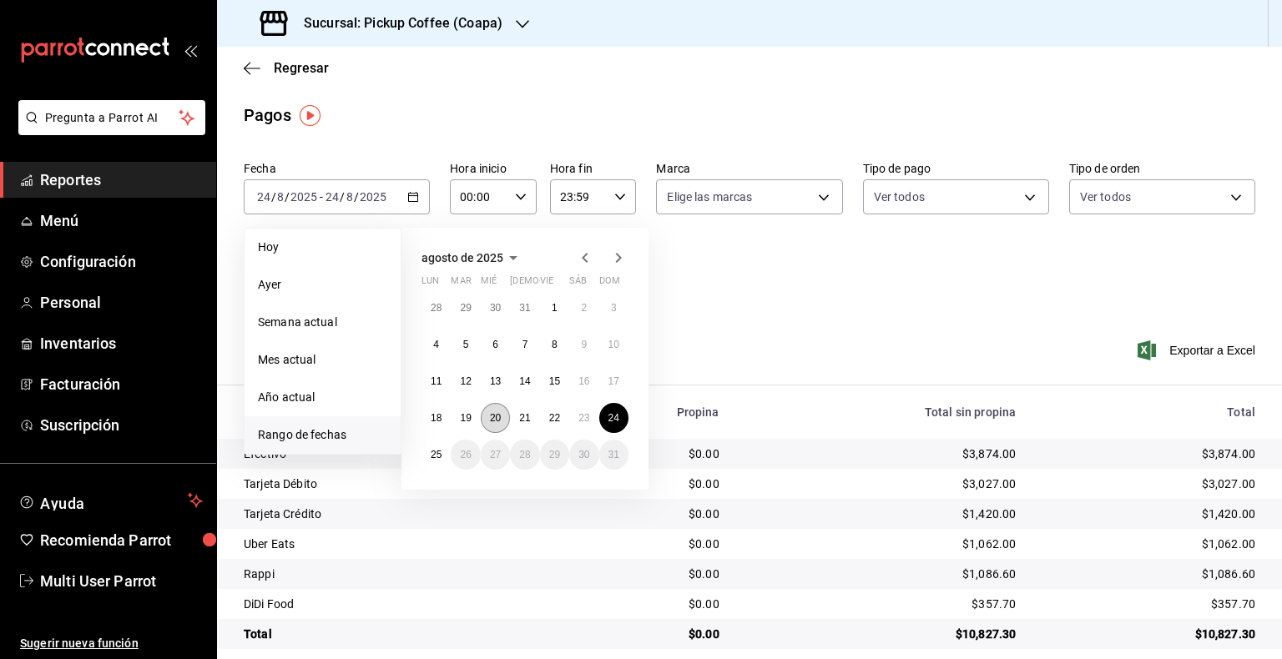
click at [494, 415] on abbr "20" at bounding box center [495, 418] width 11 height 12
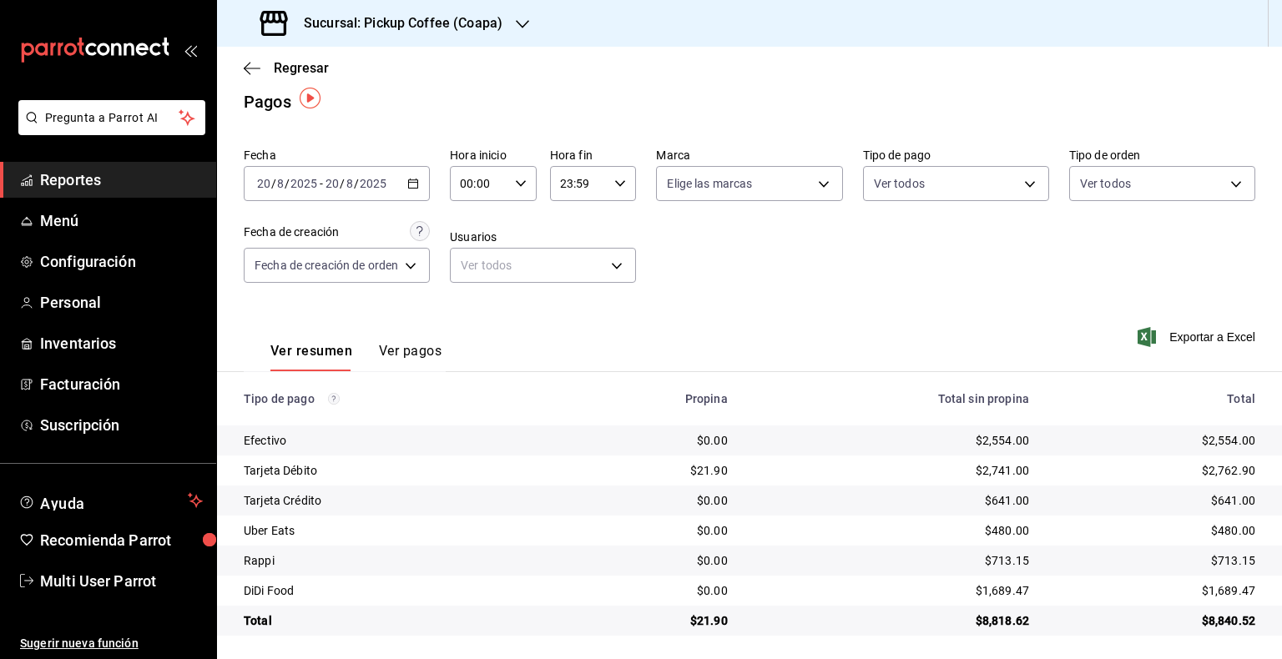
scroll to position [17, 0]
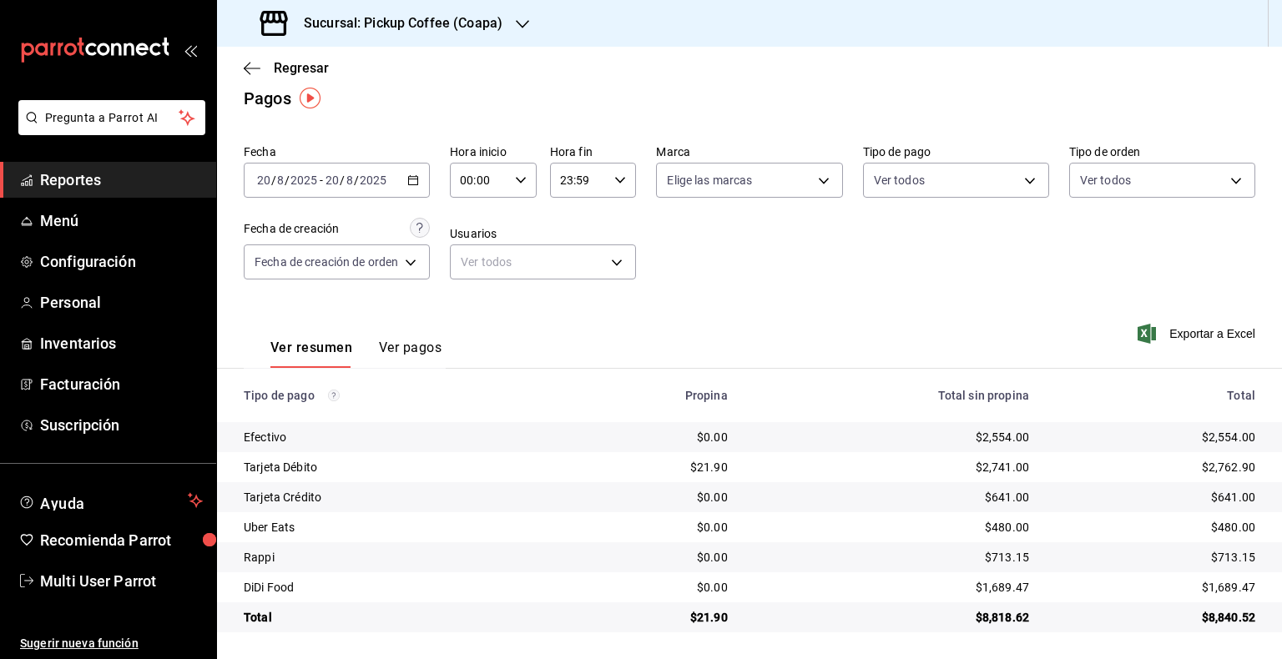
click at [412, 172] on div "[DATE] [DATE] - [DATE] [DATE]" at bounding box center [337, 180] width 186 height 35
click at [978, 264] on div "Fecha 2025-08-20 20 / 8 / 2025 - 2025-08-20 20 / 8 / 2025 Hora inicio 00:00 Hor…" at bounding box center [750, 219] width 1012 height 162
click at [420, 171] on div "[DATE] [DATE] - [DATE] [DATE]" at bounding box center [337, 180] width 186 height 35
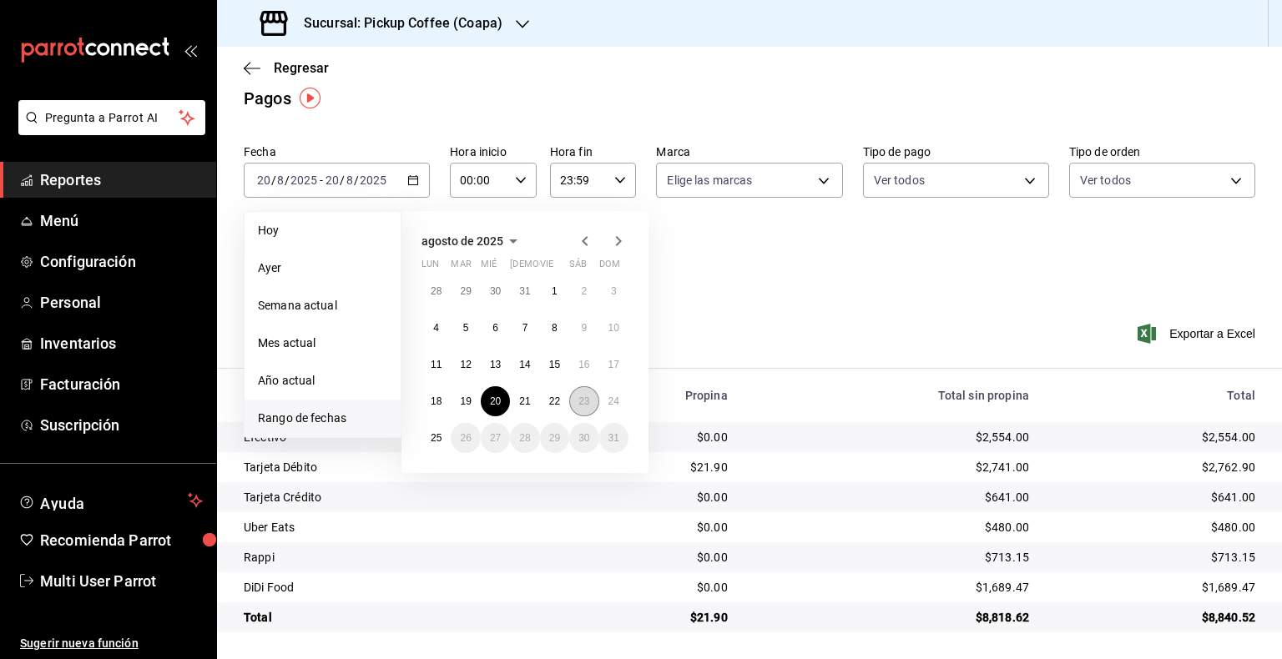
click at [583, 399] on abbr "23" at bounding box center [583, 402] width 11 height 12
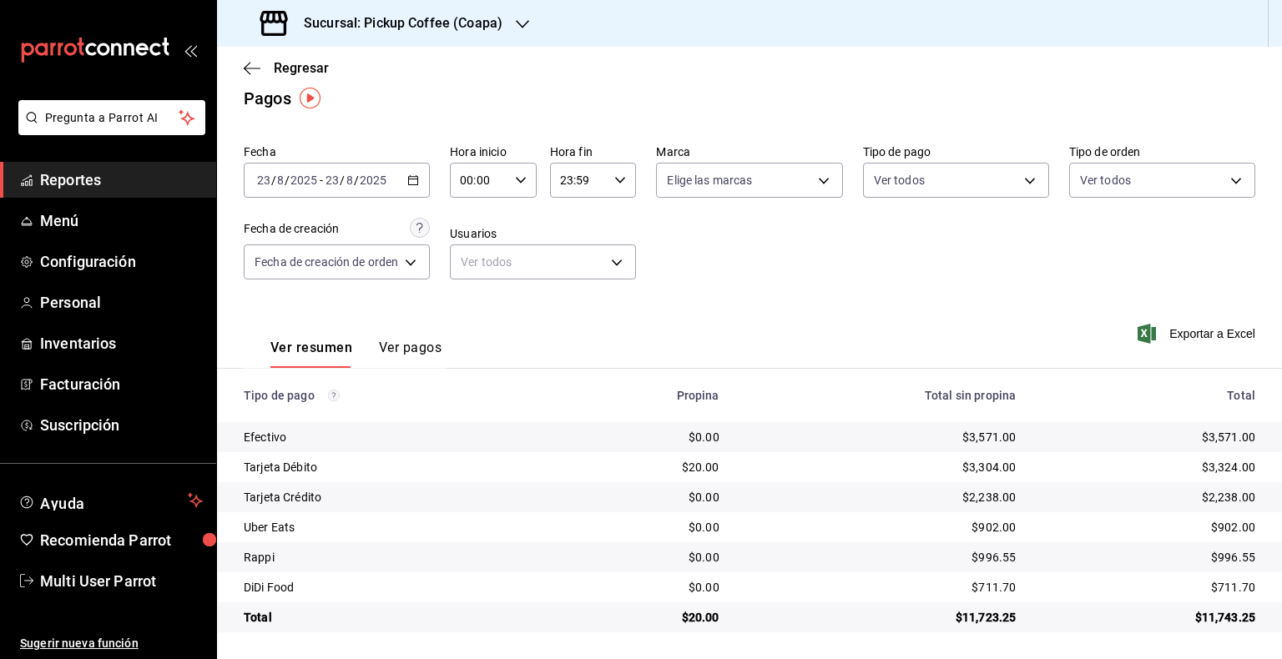
click at [412, 179] on \(Stroke\) "button" at bounding box center [413, 179] width 9 height 1
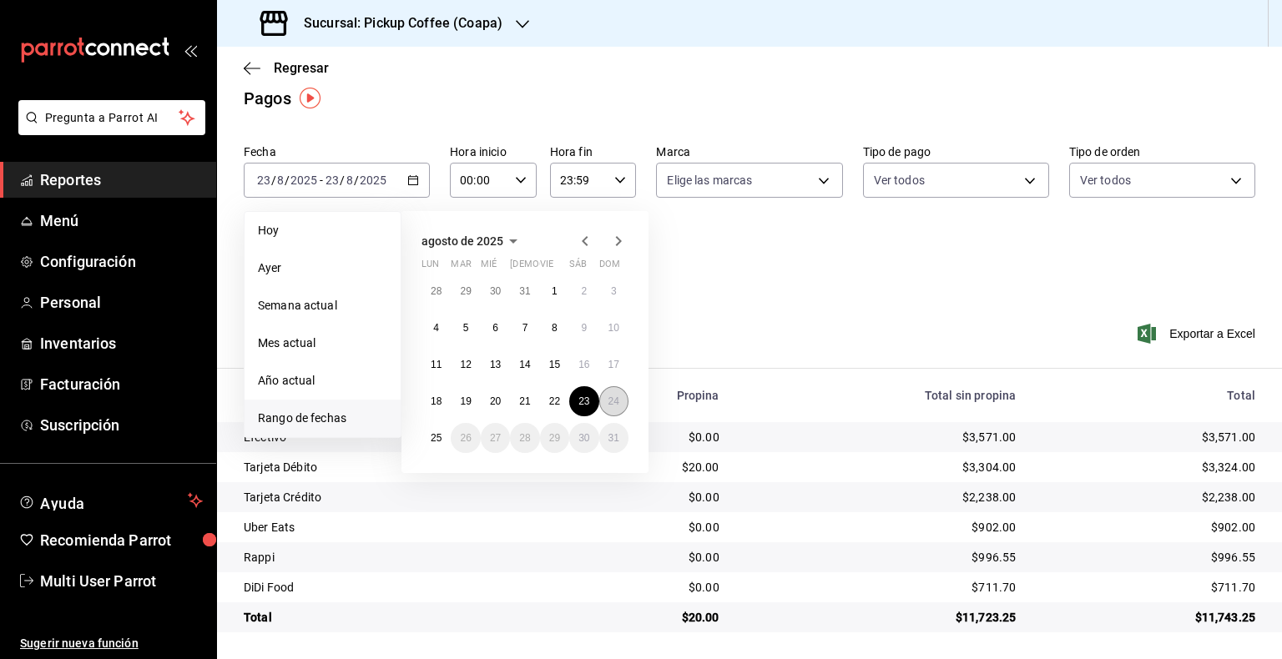
click at [617, 404] on abbr "24" at bounding box center [614, 402] width 11 height 12
